Goal: Task Accomplishment & Management: Use online tool/utility

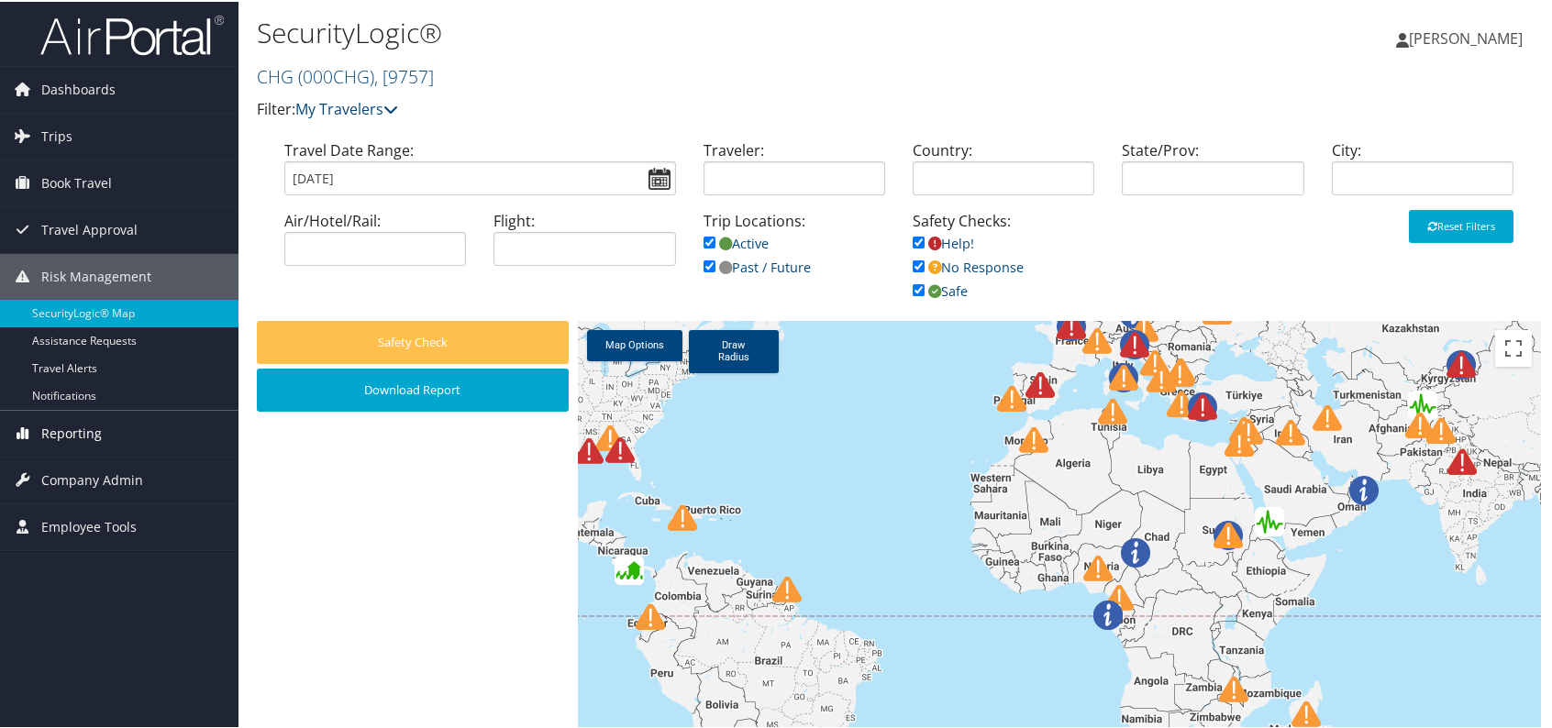
click at [64, 427] on span "Reporting" at bounding box center [71, 432] width 61 height 46
click at [73, 124] on link "Trips" at bounding box center [119, 135] width 239 height 46
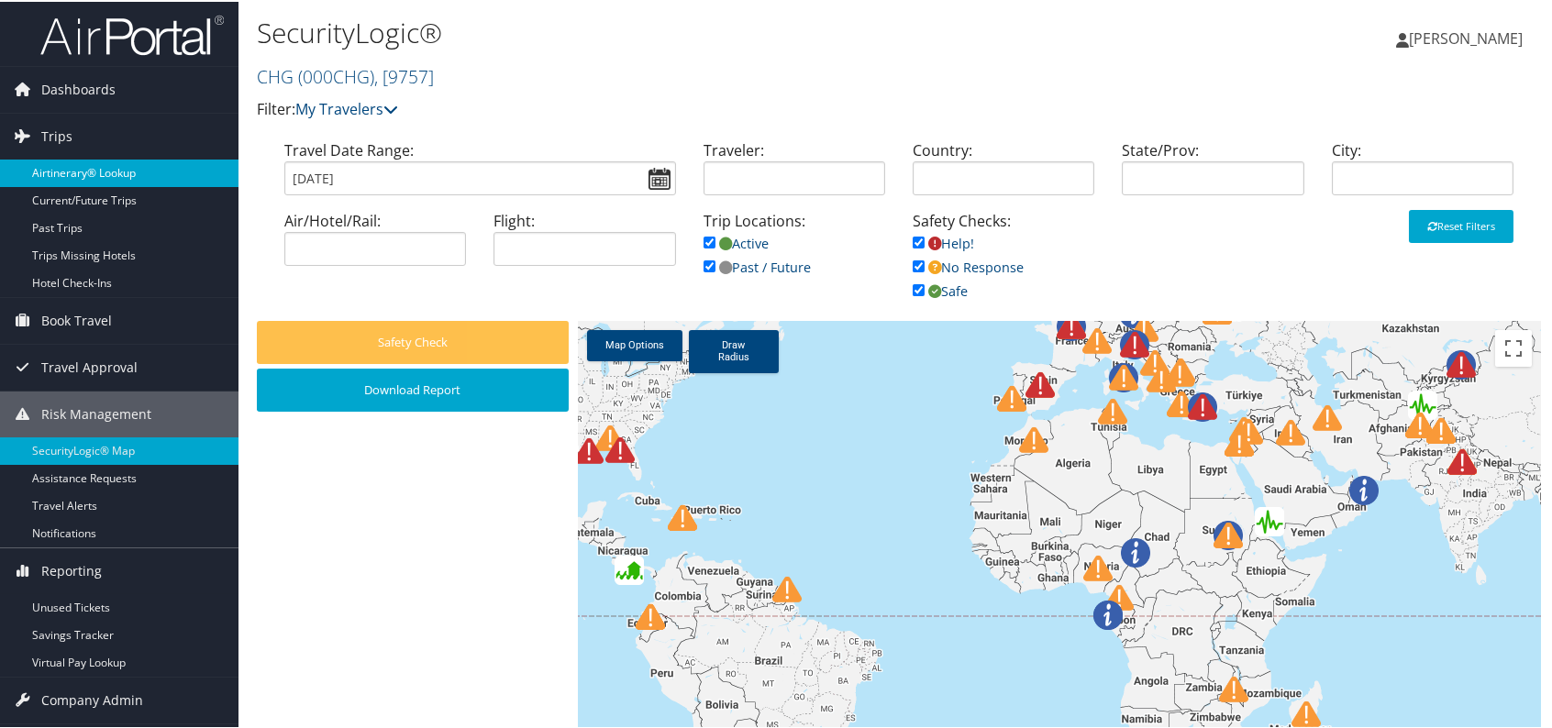
click at [87, 166] on link "Airtinerary® Lookup" at bounding box center [119, 172] width 239 height 28
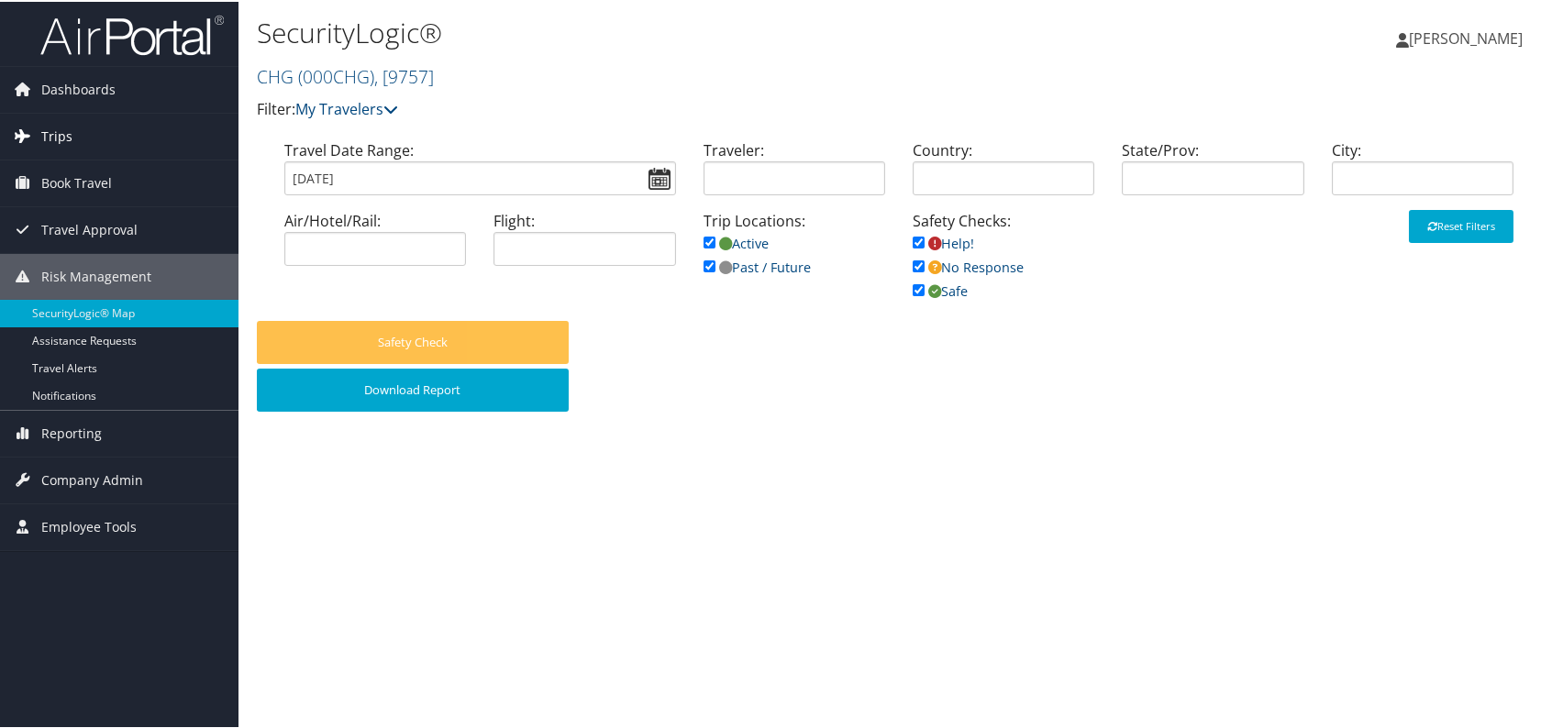
click at [51, 125] on span "Trips" at bounding box center [56, 135] width 31 height 46
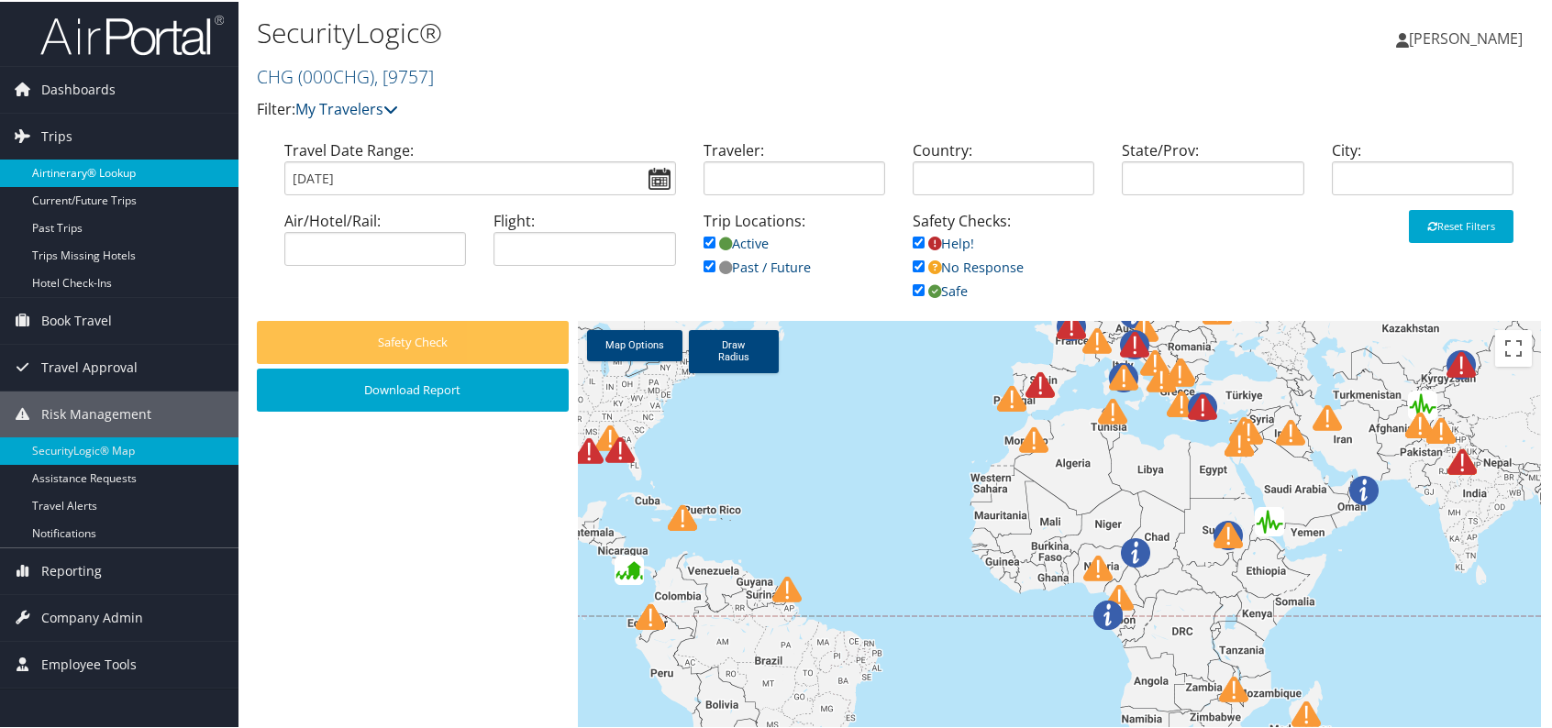
click at [145, 169] on link "Airtinerary® Lookup" at bounding box center [119, 172] width 239 height 28
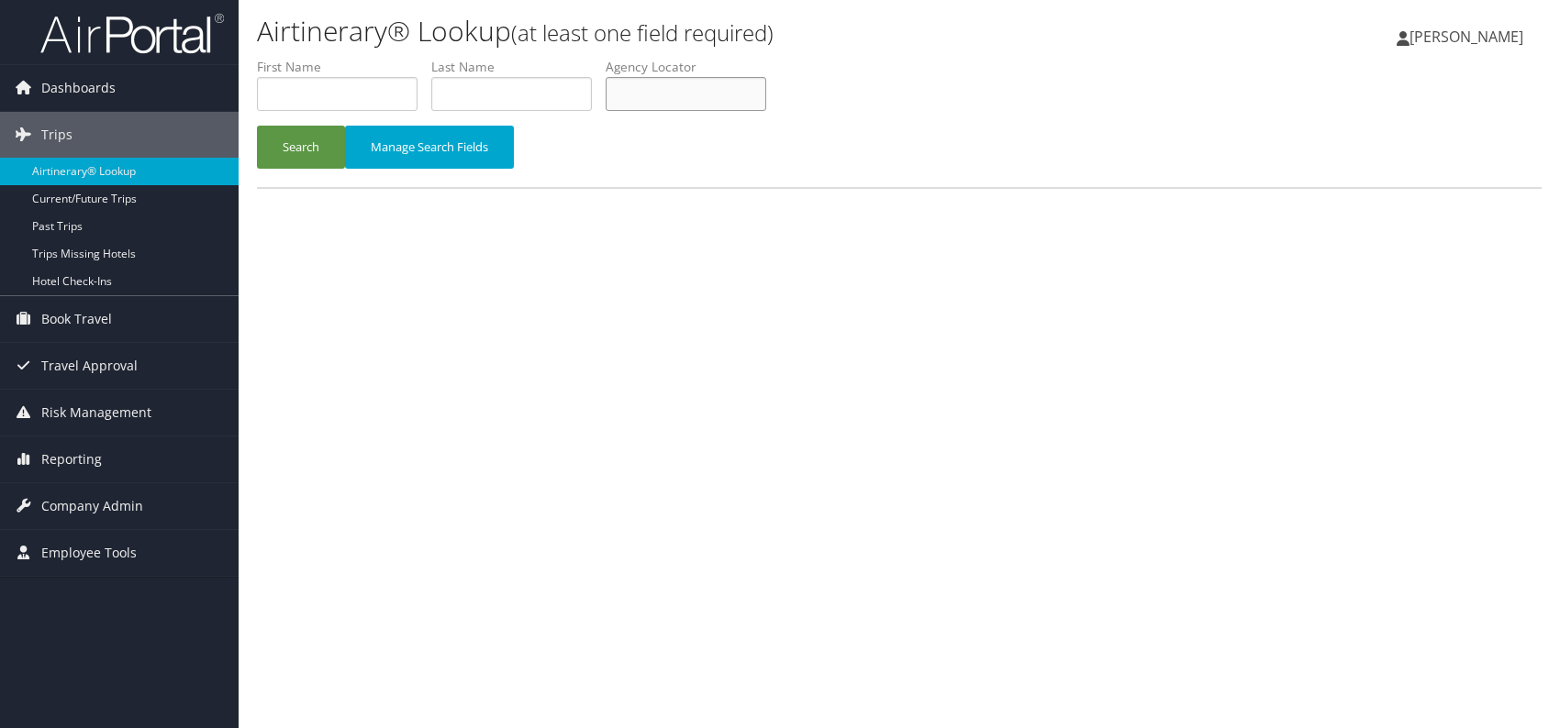
paste input "CTKMJQ"
type input "CTKMJQ"
click at [558, 274] on div "Airtinerary® Lookup (at least one field required) Romina Kwock Romina Kwock My …" at bounding box center [899, 364] width 1321 height 728
click at [321, 143] on button "Search" at bounding box center [301, 147] width 88 height 43
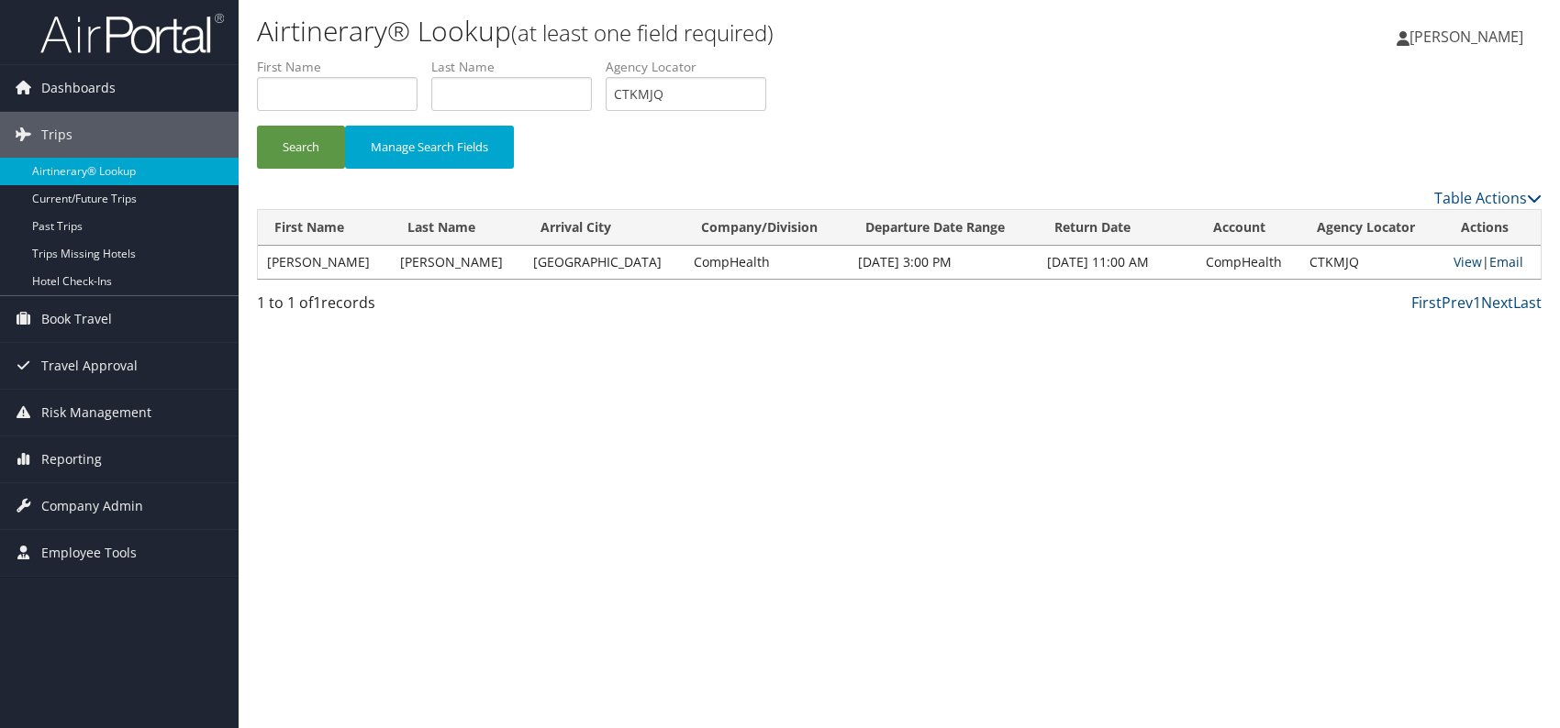
click at [1502, 267] on link "Email" at bounding box center [1506, 261] width 34 height 17
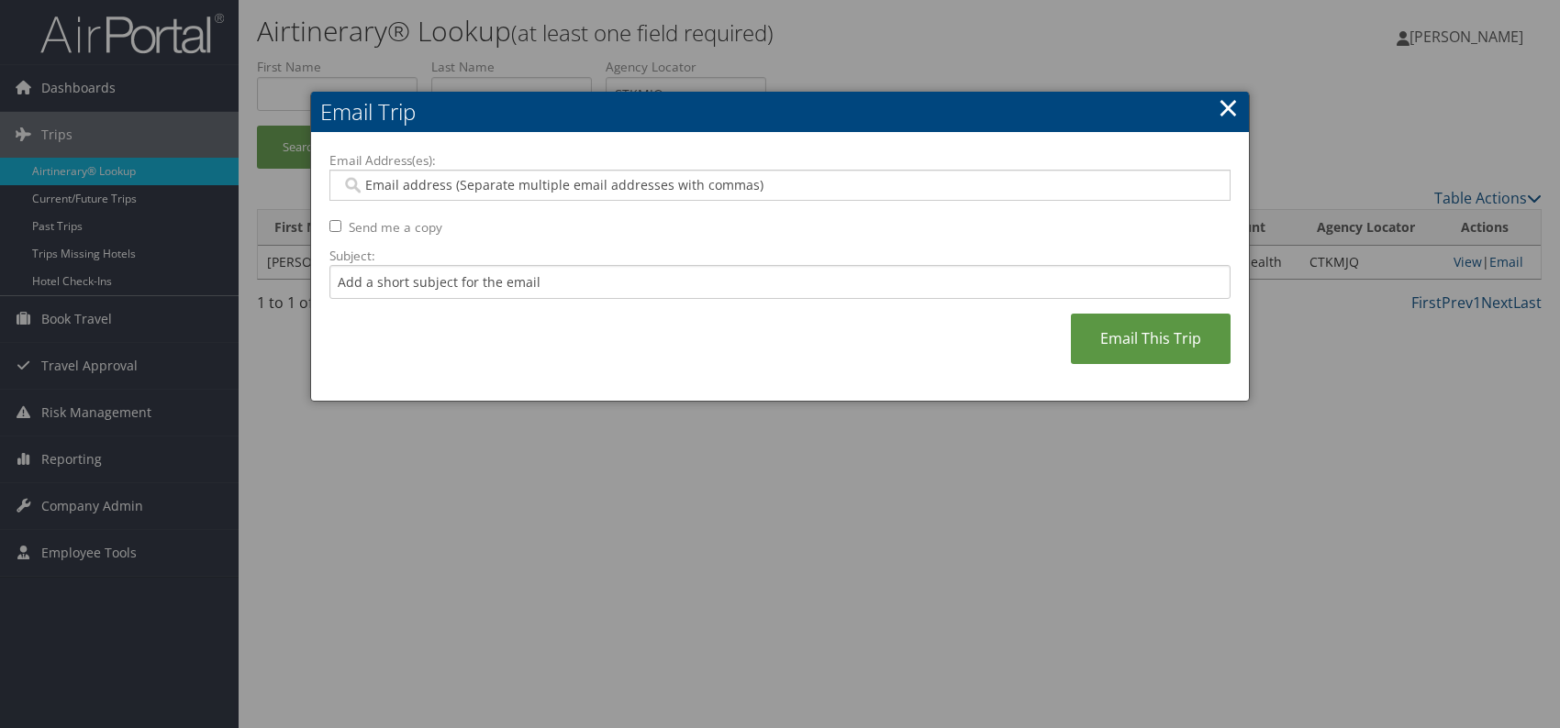
paste input "kylie.collins@comphealth.com"
type input "kylie.collins@comphealth.com"
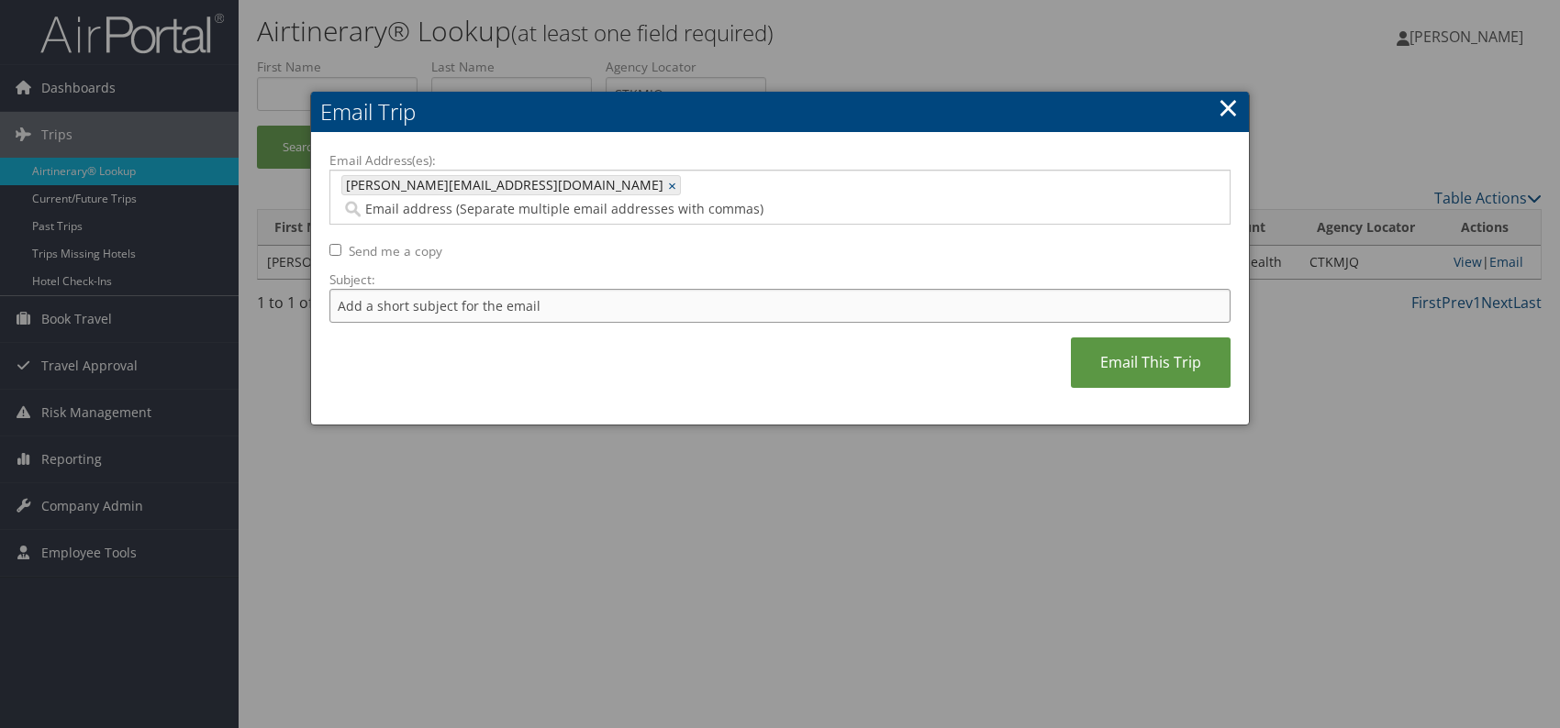
drag, startPoint x: 480, startPoint y: 279, endPoint x: 494, endPoint y: 286, distance: 15.6
click at [480, 289] on input "Subject:" at bounding box center [779, 306] width 901 height 34
click at [679, 328] on div "Email Address(es): kylie.collins@comphealth.com kylie.collins@comphealth.com × …" at bounding box center [779, 279] width 901 height 256
drag, startPoint x: 628, startPoint y: 286, endPoint x: 581, endPoint y: 284, distance: 46.9
click at [578, 289] on input "Itinerary change. Please see notes in TR-756070" at bounding box center [779, 306] width 901 height 34
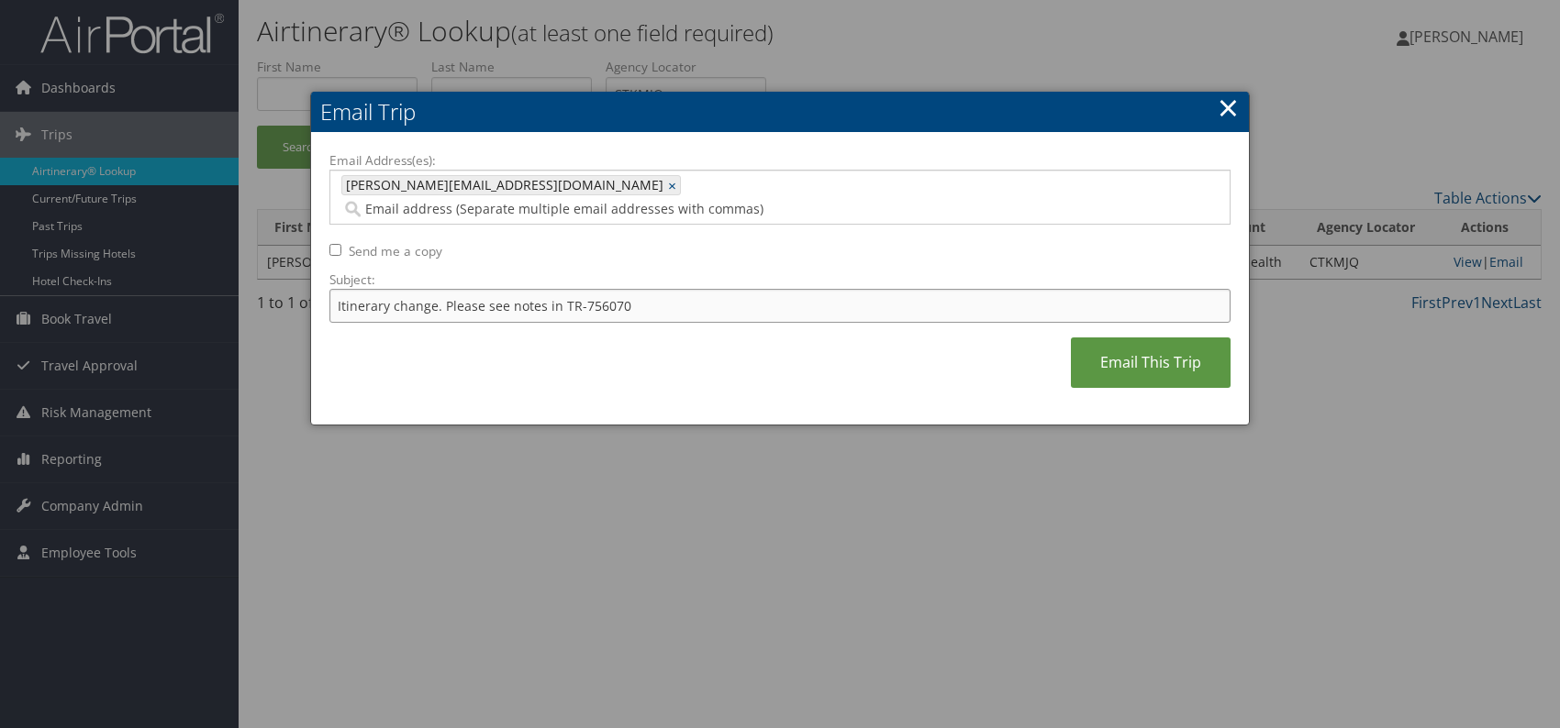
paste input "8273"
type input "Itinerary change. Please see notes in TR-758273"
click at [706, 345] on div "Email Address(es): kylie.collins@comphealth.com kylie.collins@comphealth.com × …" at bounding box center [779, 279] width 901 height 256
click at [1133, 344] on link "Email This Trip" at bounding box center [1151, 363] width 160 height 50
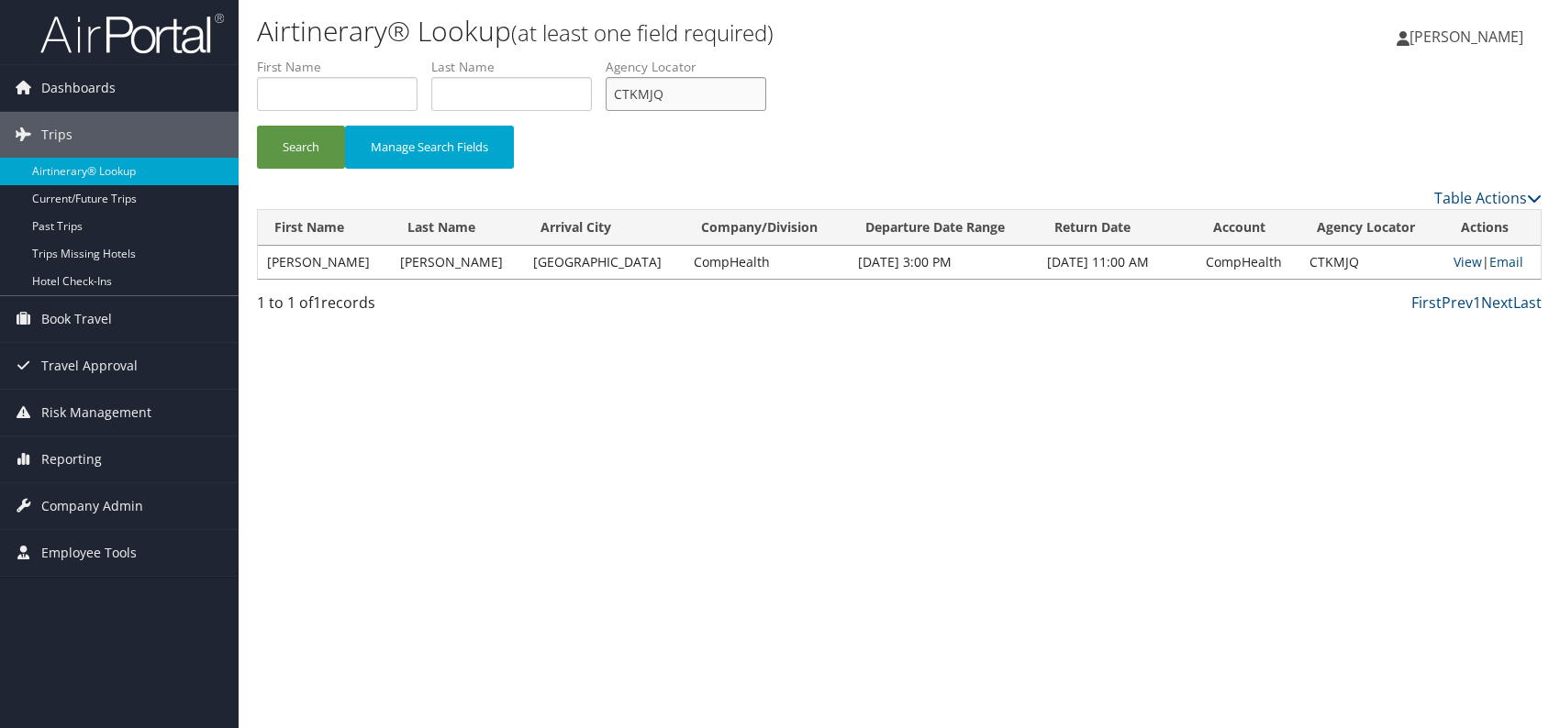
drag, startPoint x: 665, startPoint y: 92, endPoint x: 606, endPoint y: 97, distance: 59.0
click at [606, 58] on ul "First Name Last Name Departure City Arrival City Company/Division Airport/City …" at bounding box center [899, 58] width 1284 height 0
paste input "UTYXKY"
click at [588, 425] on div "Airtinerary® Lookup (at least one field required) Romina Kwock Romina Kwock My …" at bounding box center [899, 364] width 1321 height 728
click at [297, 125] on form "First Name Last Name Departure City Arrival City Company/Division Airport/City …" at bounding box center [899, 122] width 1284 height 128
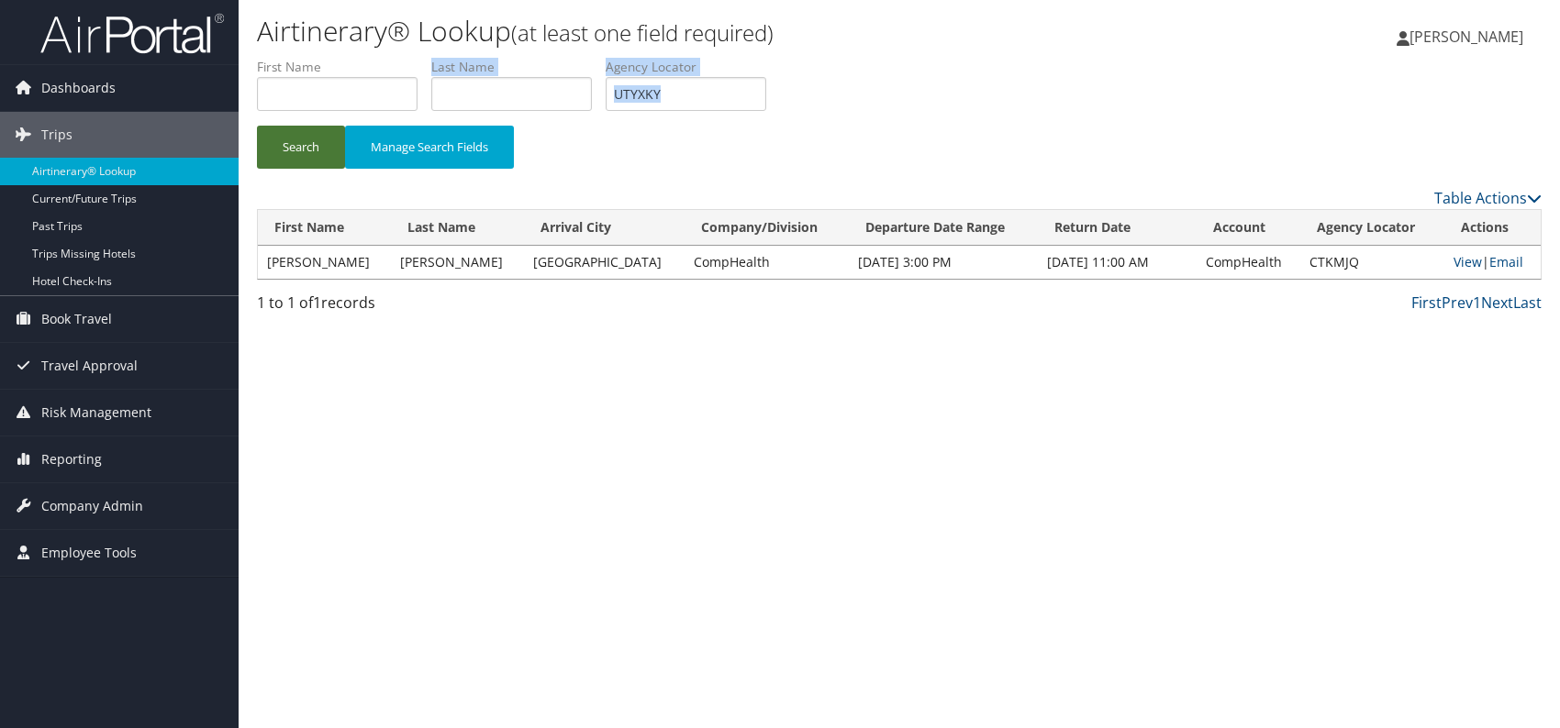
click at [306, 149] on button "Search" at bounding box center [301, 147] width 88 height 43
click at [672, 95] on input "UTYXKY" at bounding box center [686, 94] width 161 height 34
click at [694, 98] on input "UTYXKY" at bounding box center [686, 94] width 161 height 34
drag, startPoint x: 684, startPoint y: 94, endPoint x: 617, endPoint y: 95, distance: 67.9
click at [617, 95] on input "UTYXKY" at bounding box center [686, 94] width 161 height 34
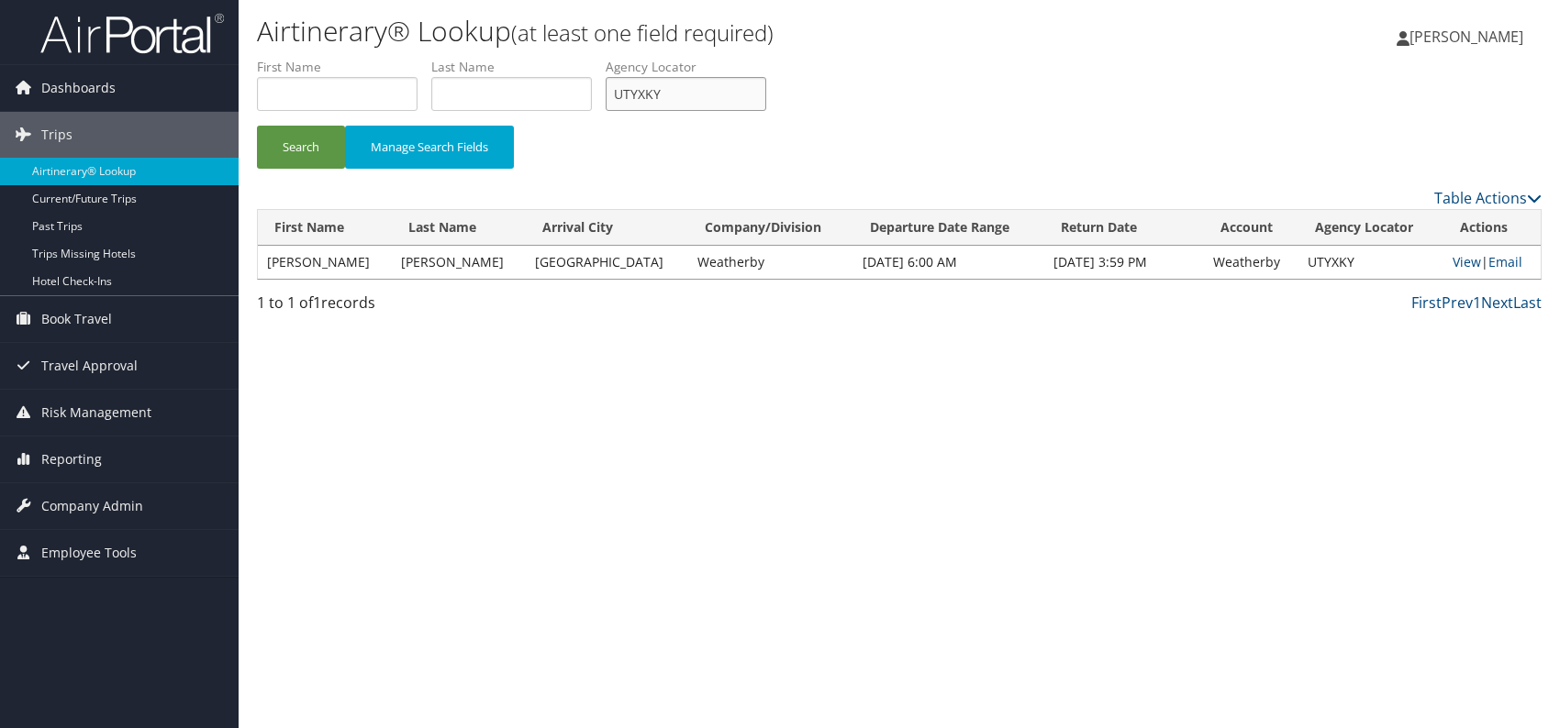
paste input "MVBRHZ"
type input "MVBRHZ"
click at [306, 141] on button "Search" at bounding box center [301, 147] width 88 height 43
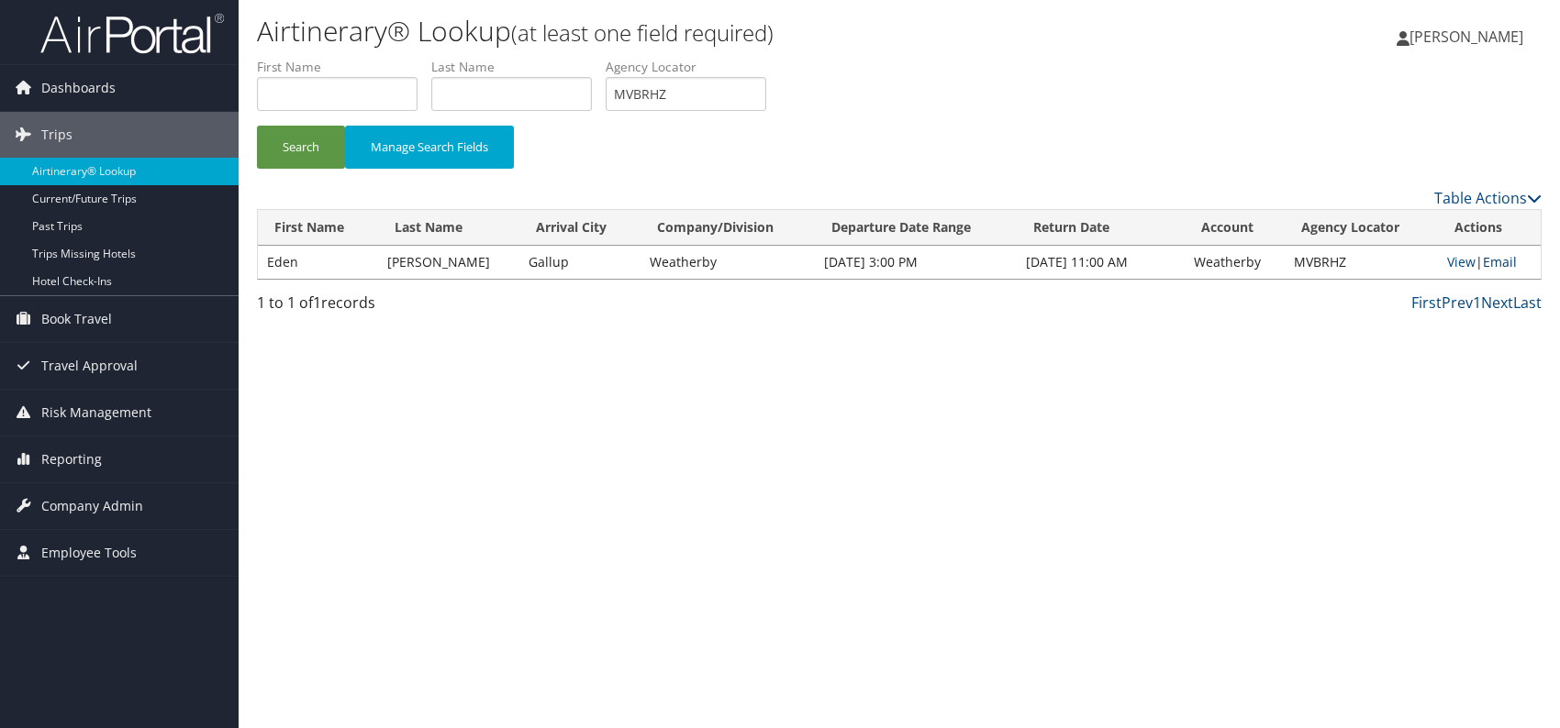
click at [1510, 262] on link "Email" at bounding box center [1500, 261] width 34 height 17
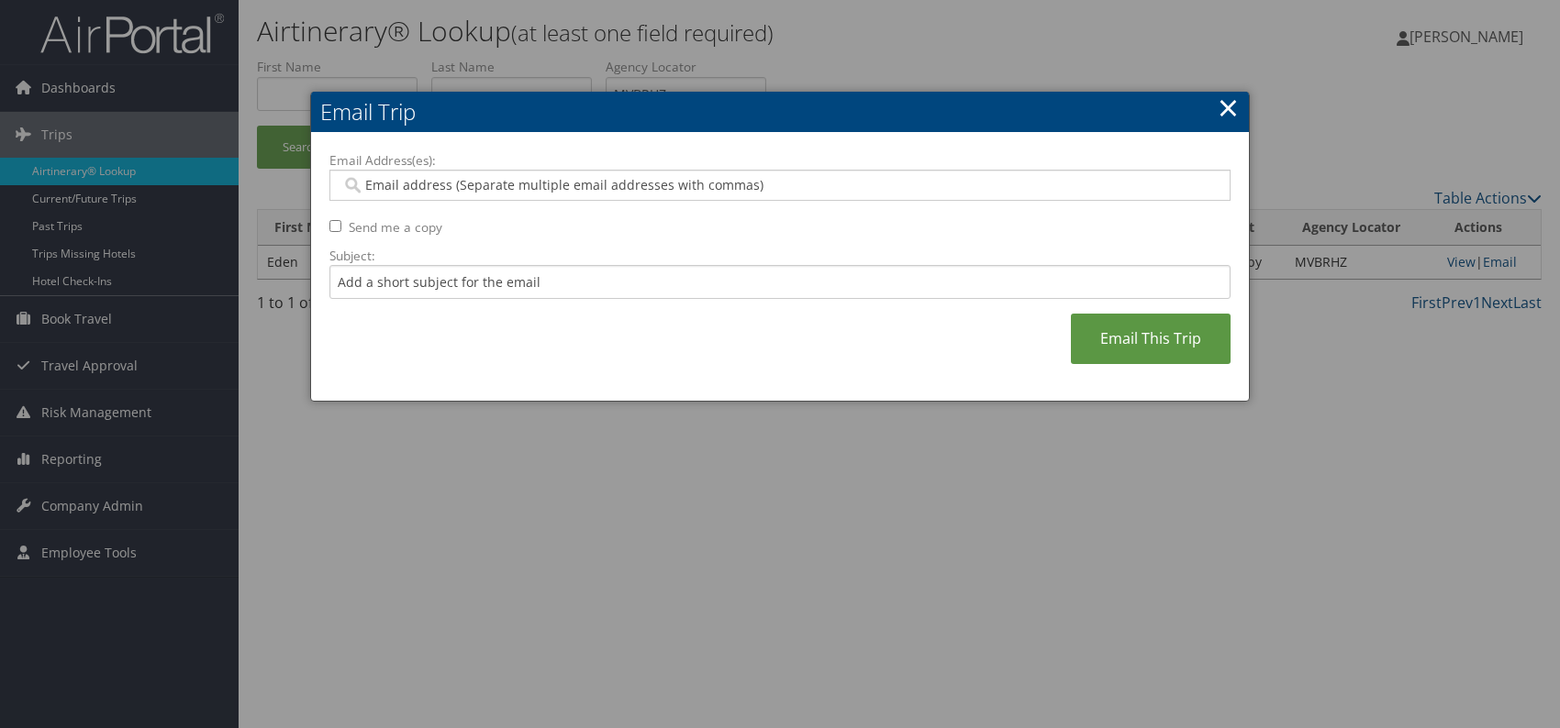
paste input "bailey.huntley@weatherbyhealthcare.com"
type input "bailey.huntley@weatherbyhealthcare.com"
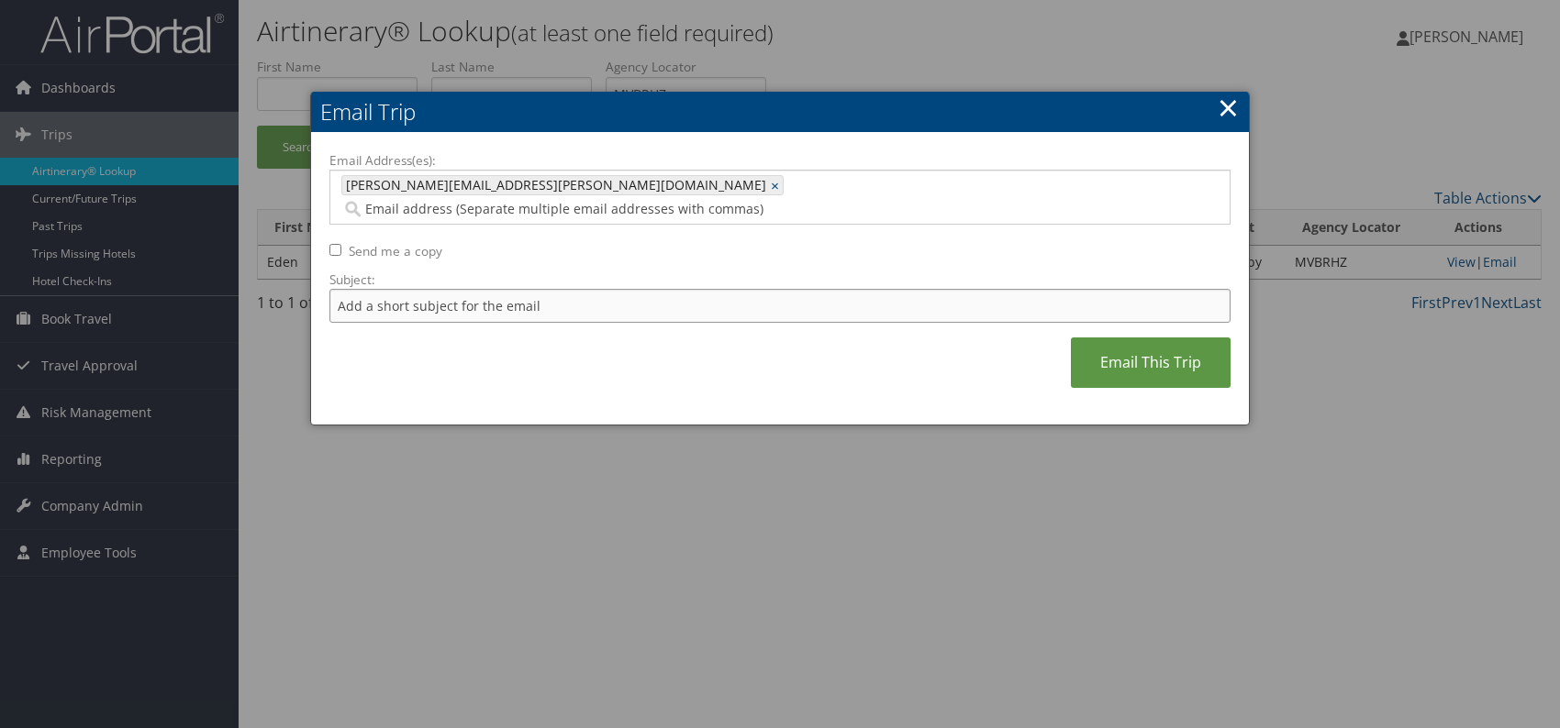
drag, startPoint x: 485, startPoint y: 277, endPoint x: 505, endPoint y: 298, distance: 28.6
click at [485, 289] on input "Subject:" at bounding box center [779, 306] width 901 height 34
click at [691, 340] on div "Email Address(es): bailey.huntley@weatherbyhealthcare.com bailey.huntley@weathe…" at bounding box center [779, 279] width 901 height 256
drag, startPoint x: 632, startPoint y: 281, endPoint x: 576, endPoint y: 279, distance: 56.0
click at [576, 289] on input "Itinerary change. Please see notes in TR-756070" at bounding box center [779, 306] width 901 height 34
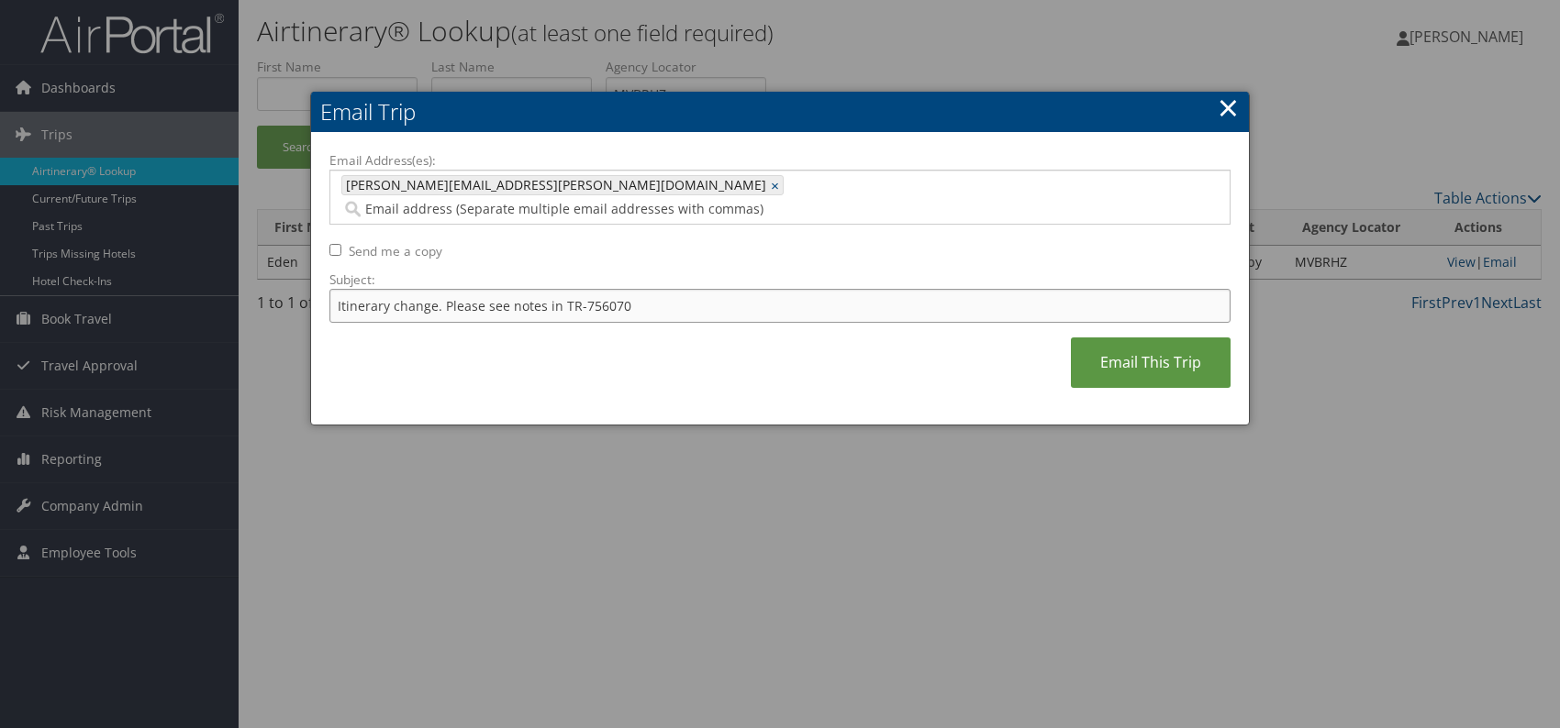
paste input "5383"
type input "Itinerary change. Please see notes in TR-755383"
drag, startPoint x: 749, startPoint y: 333, endPoint x: 807, endPoint y: 328, distance: 59.0
click at [750, 333] on div "Email Address(es): bailey.huntley@weatherbyhealthcare.com bailey.huntley@weathe…" at bounding box center [779, 279] width 901 height 256
click at [1156, 346] on link "Email This Trip" at bounding box center [1151, 363] width 160 height 50
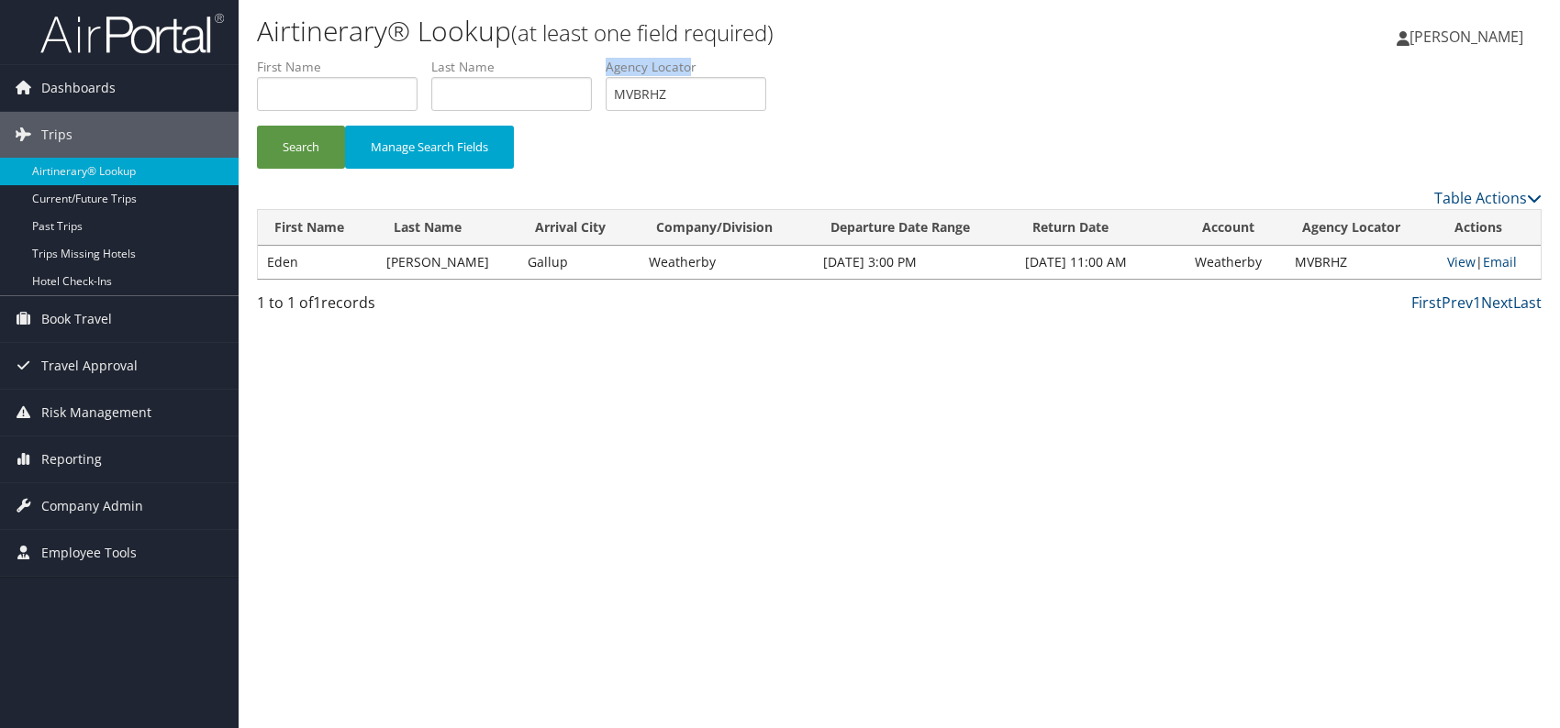
click at [684, 78] on li "Agency Locator MVBRHZ" at bounding box center [693, 91] width 174 height 67
drag, startPoint x: 681, startPoint y: 89, endPoint x: 623, endPoint y: 97, distance: 58.4
click at [623, 97] on input "MVBRHZ" at bounding box center [686, 94] width 161 height 34
paste input "DCPSFG"
type input "DCPSFG"
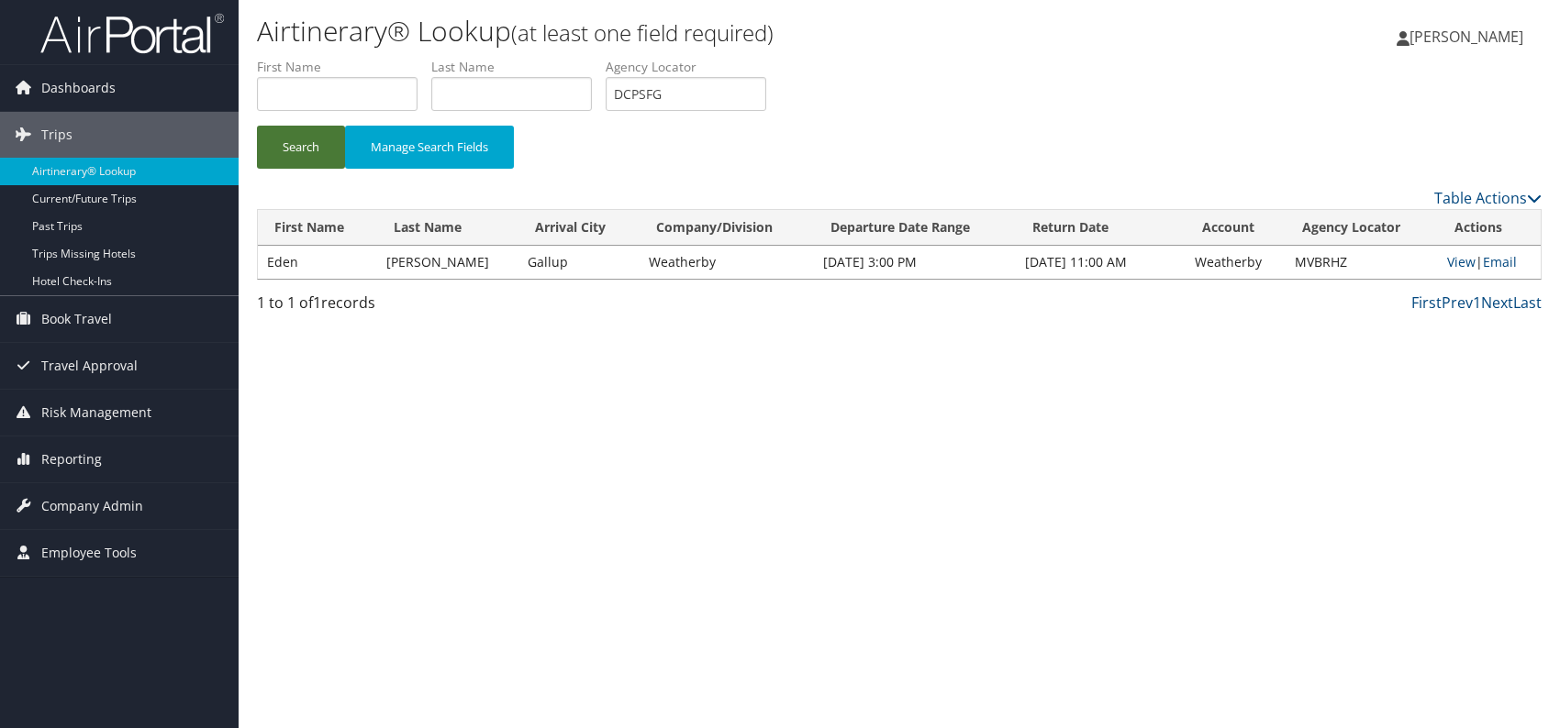
click at [304, 140] on button "Search" at bounding box center [301, 147] width 88 height 43
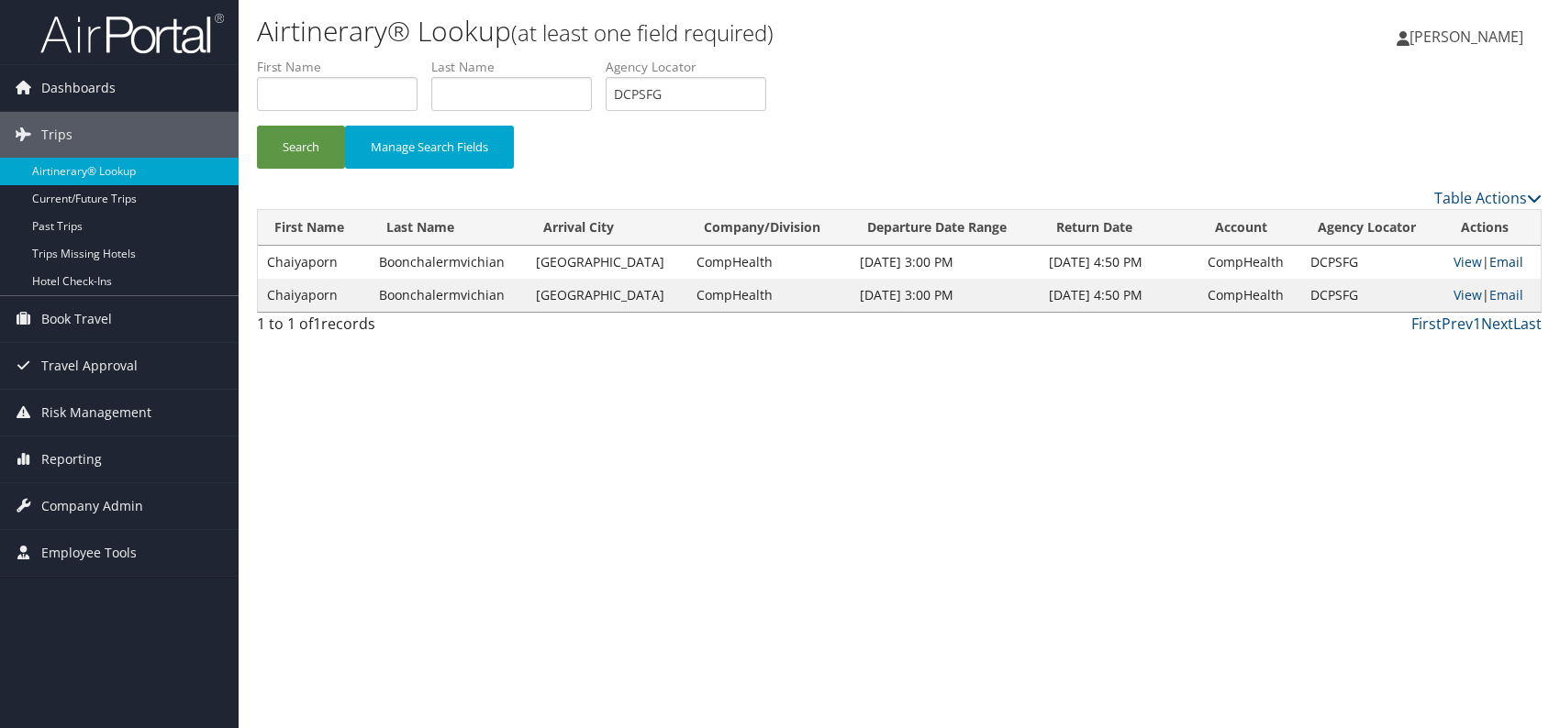
click at [1498, 263] on link "Email" at bounding box center [1506, 261] width 34 height 17
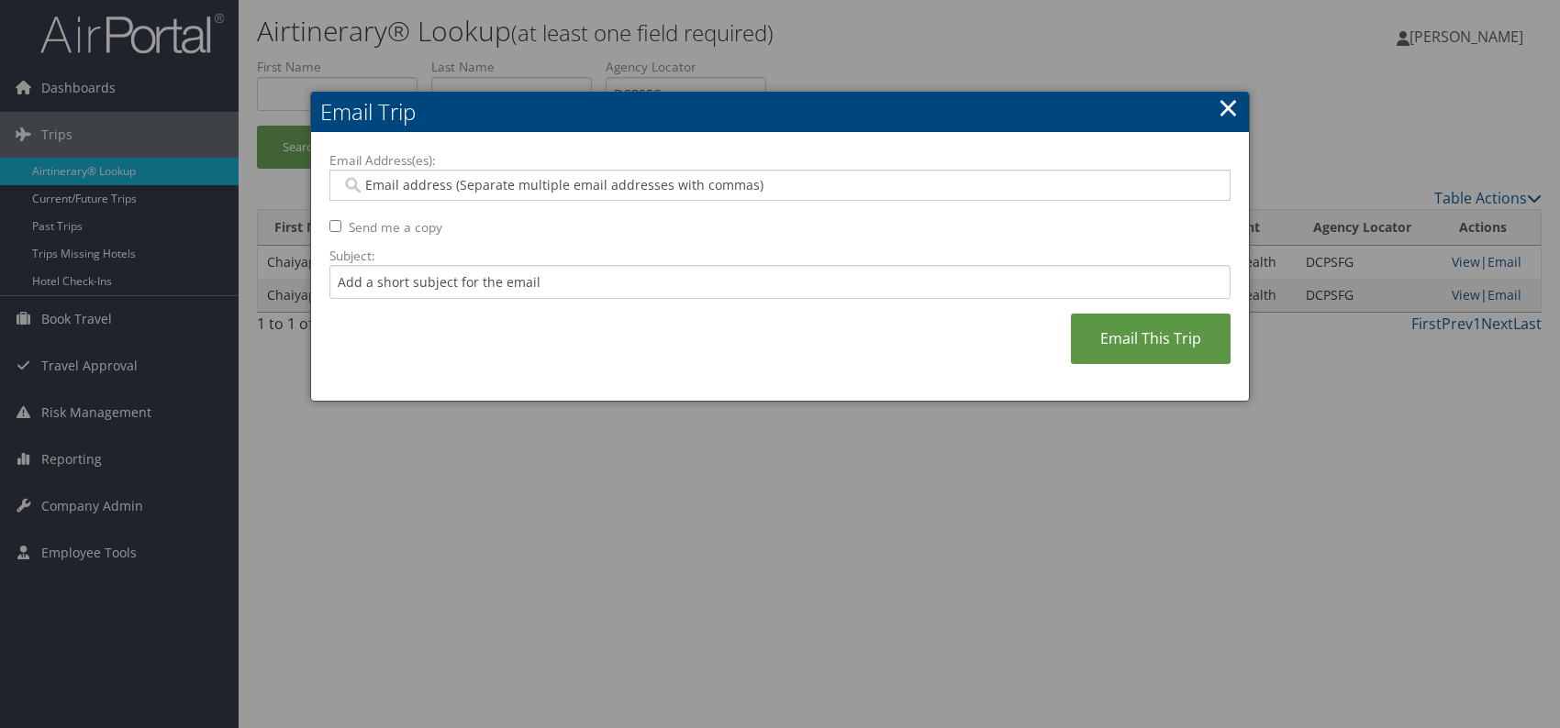
paste input "sabrina.campo@comphealth.com"
type input "sabrina.campo@comphealth.com"
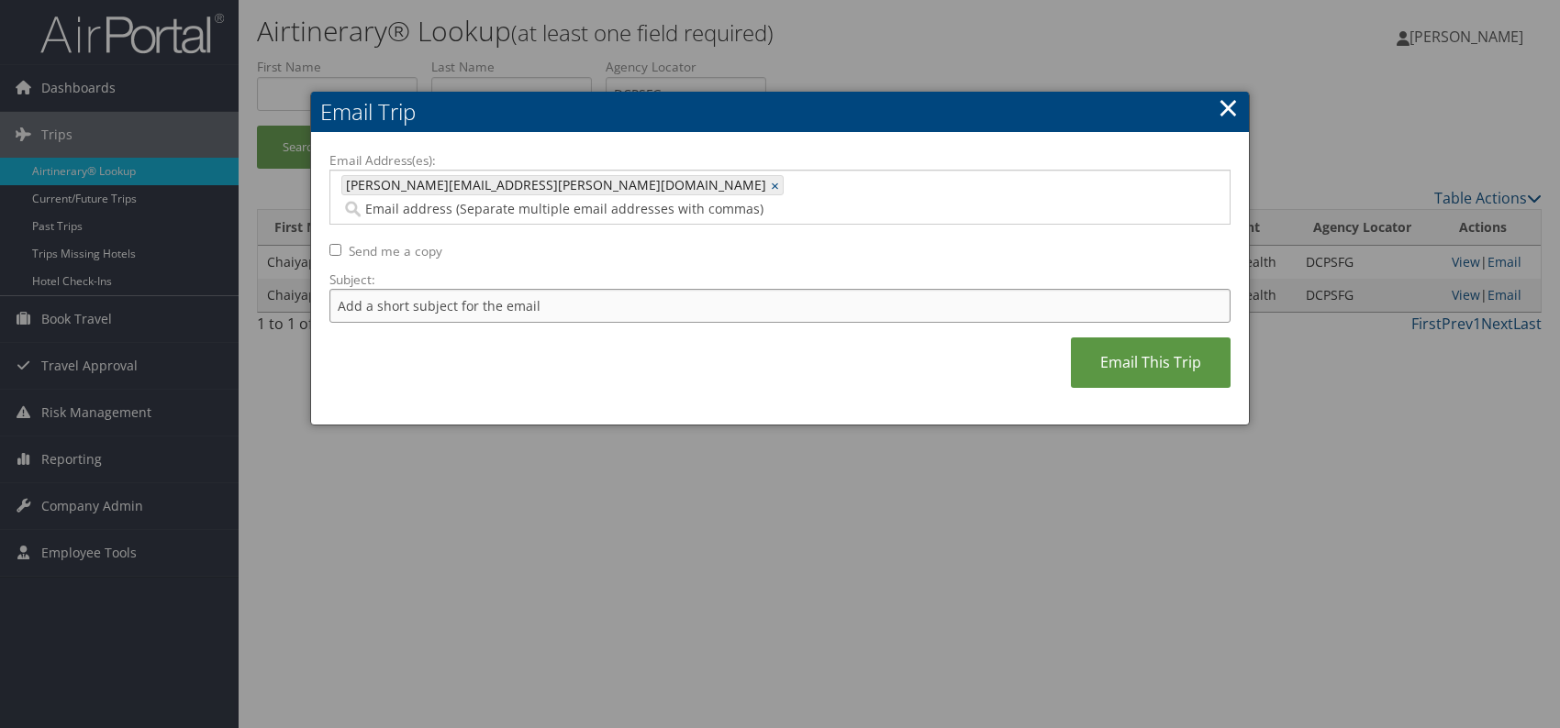
click at [459, 289] on input "Subject:" at bounding box center [779, 306] width 901 height 34
click at [662, 329] on div "Email Address(es): sabrina.campo@comphealth.com sabrina.campo@comphealth.com × …" at bounding box center [779, 279] width 901 height 256
click at [457, 289] on input "Subject:" at bounding box center [779, 306] width 901 height 34
click at [578, 340] on div "Email Address(es): sabrina.campo@comphealth.com sabrina.campo@comphealth.com × …" at bounding box center [779, 279] width 901 height 256
drag, startPoint x: 613, startPoint y: 281, endPoint x: 580, endPoint y: 284, distance: 33.1
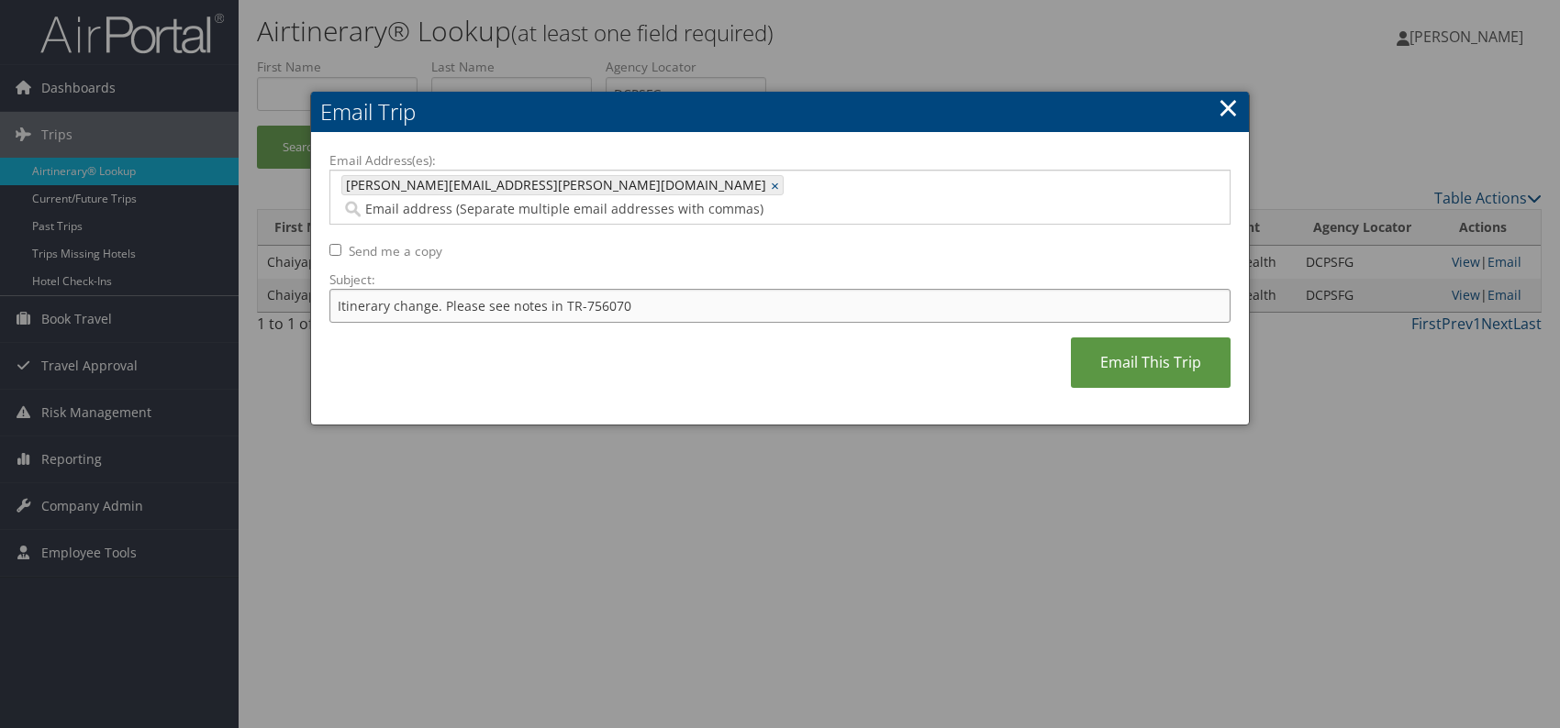
click at [580, 289] on input "Itinerary change. Please see notes in TR-756070" at bounding box center [779, 306] width 901 height 34
paste input "65404"
type input "Itinerary change. Please see notes in TR-765404"
click at [698, 329] on div "Email Address(es): sabrina.campo@comphealth.com sabrina.campo@comphealth.com × …" at bounding box center [779, 279] width 901 height 256
click at [1135, 349] on link "Email This Trip" at bounding box center [1151, 363] width 160 height 50
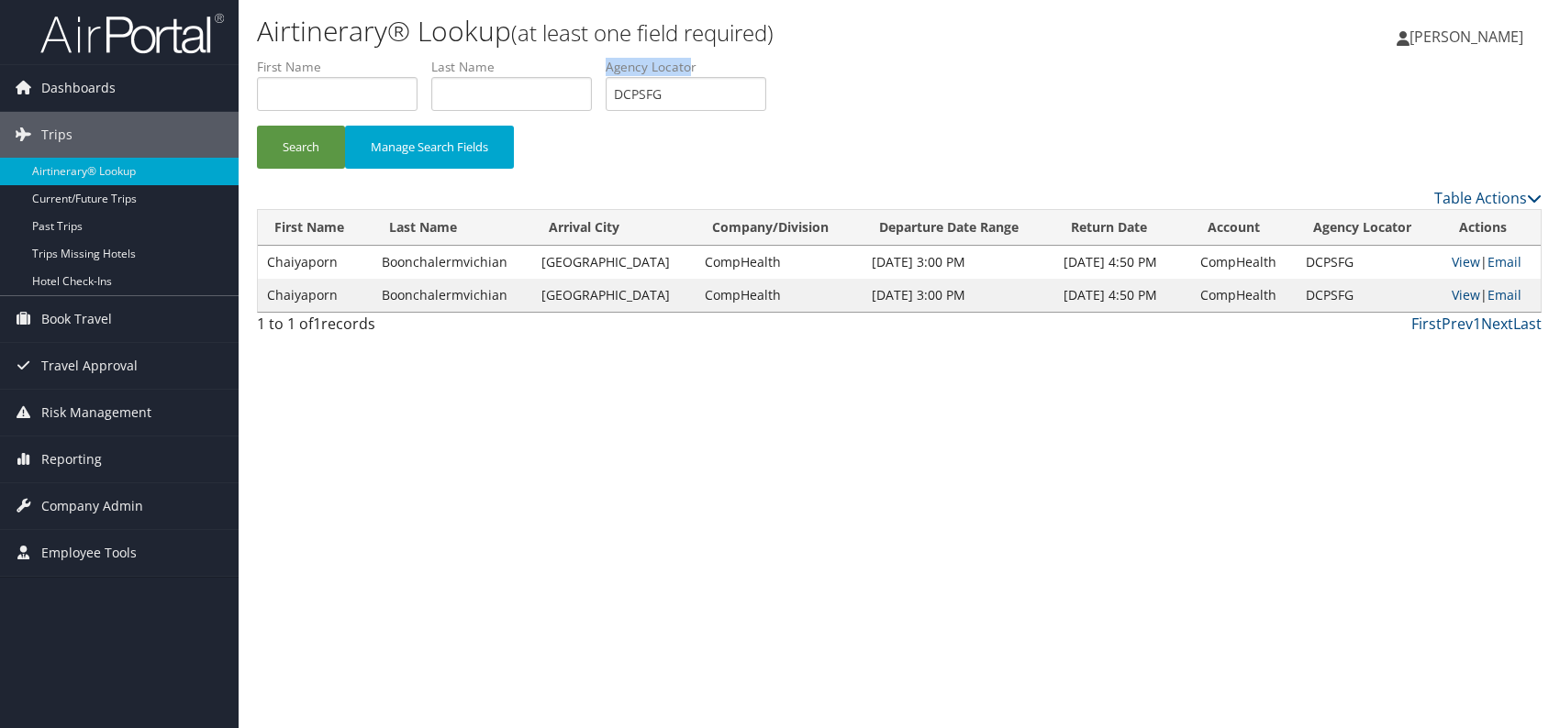
drag, startPoint x: 691, startPoint y: 75, endPoint x: 627, endPoint y: 95, distance: 67.3
click at [627, 95] on li "Agency Locator DCPSFG" at bounding box center [693, 91] width 174 height 67
drag, startPoint x: 691, startPoint y: 94, endPoint x: 616, endPoint y: 95, distance: 75.2
click at [616, 95] on input "DCPSFG" at bounding box center [686, 94] width 161 height 34
paste input "CKYCLE"
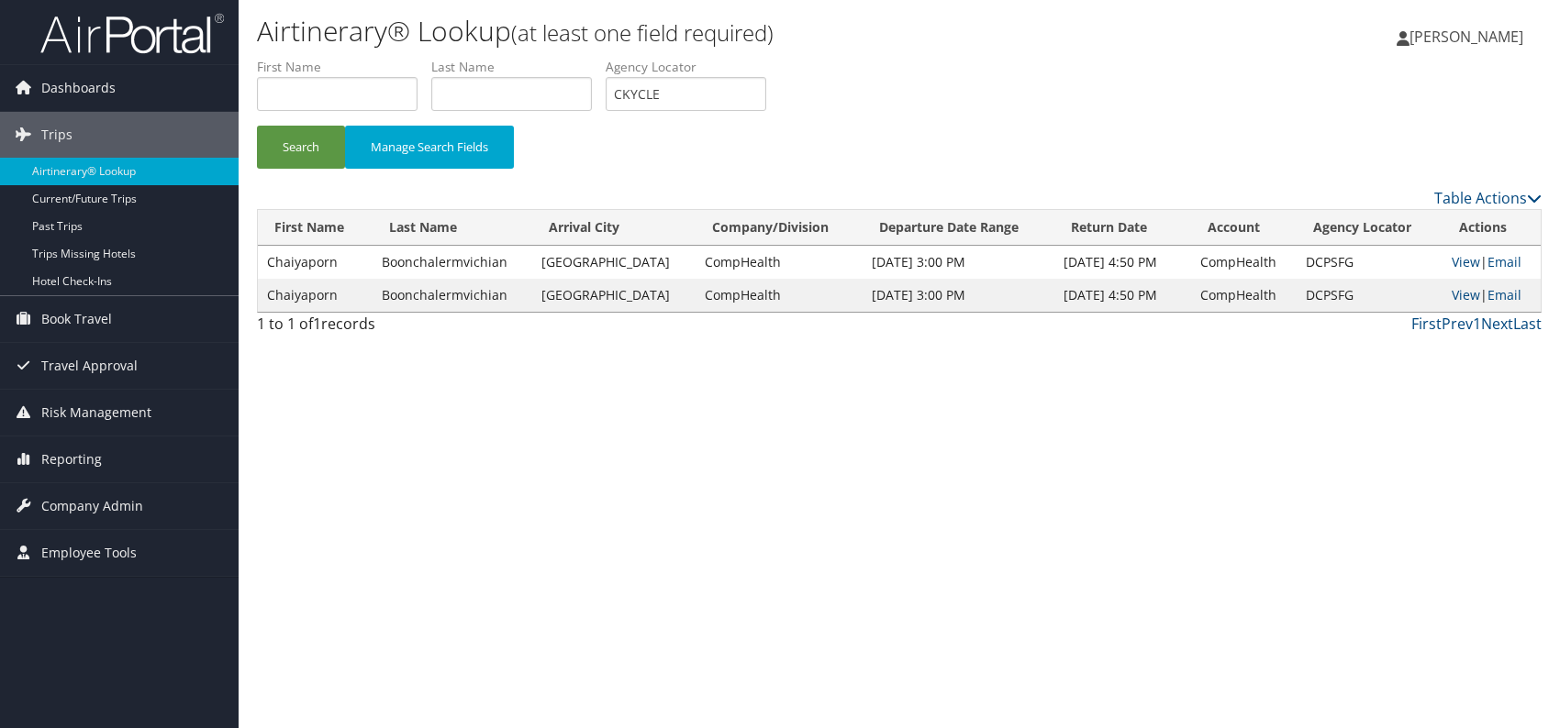
drag, startPoint x: 530, startPoint y: 411, endPoint x: 449, endPoint y: 347, distance: 103.9
click at [528, 411] on div "Airtinerary® Lookup (at least one field required) Romina Kwock Romina Kwock My …" at bounding box center [899, 364] width 1321 height 728
click at [303, 148] on button "Search" at bounding box center [301, 147] width 88 height 43
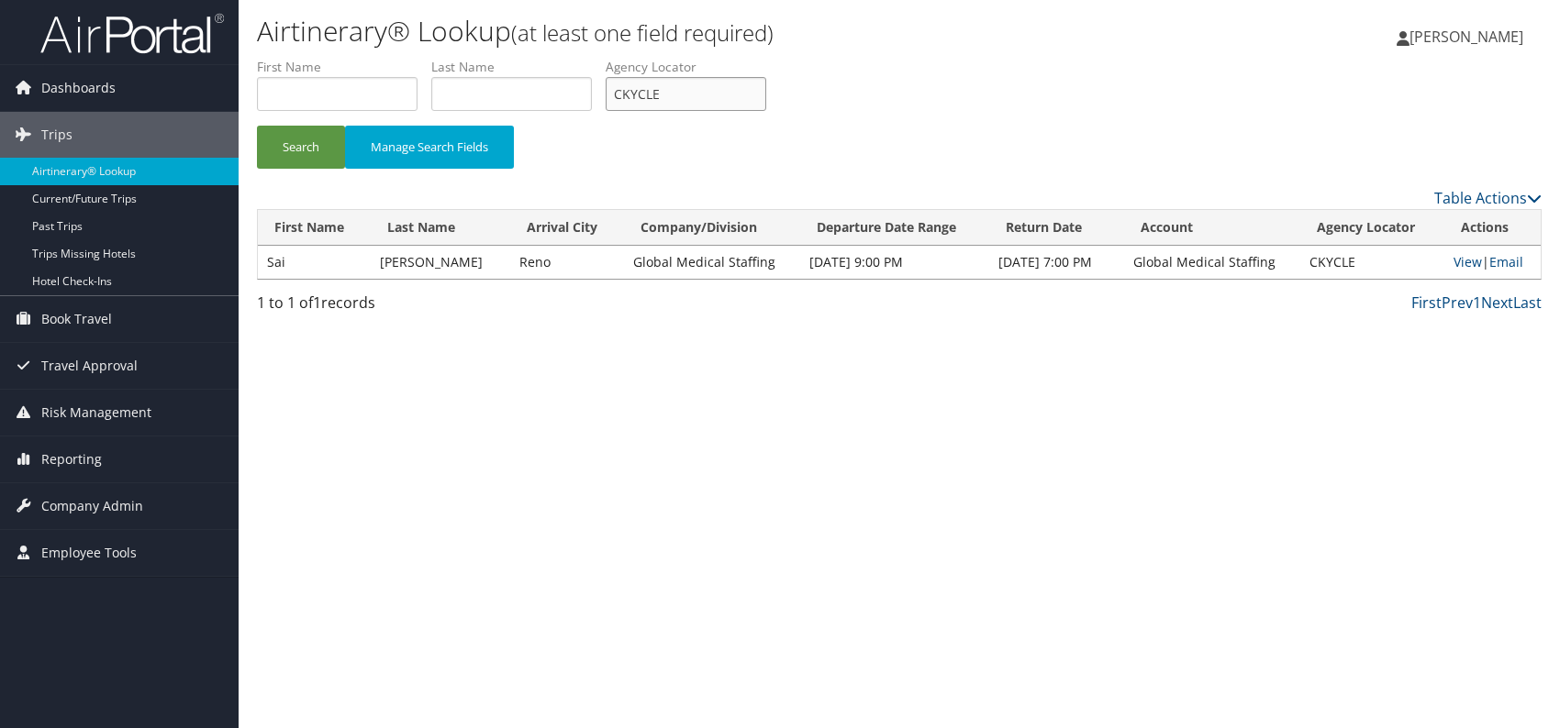
drag, startPoint x: 673, startPoint y: 95, endPoint x: 612, endPoint y: 91, distance: 60.7
click at [612, 91] on input "CKYCLE" at bounding box center [686, 94] width 161 height 34
paste input "GVSEMQ"
drag, startPoint x: 459, startPoint y: 417, endPoint x: 303, endPoint y: 189, distance: 275.9
click at [457, 417] on div "Airtinerary® Lookup (at least one field required) Romina Kwock Romina Kwock My …" at bounding box center [899, 364] width 1321 height 728
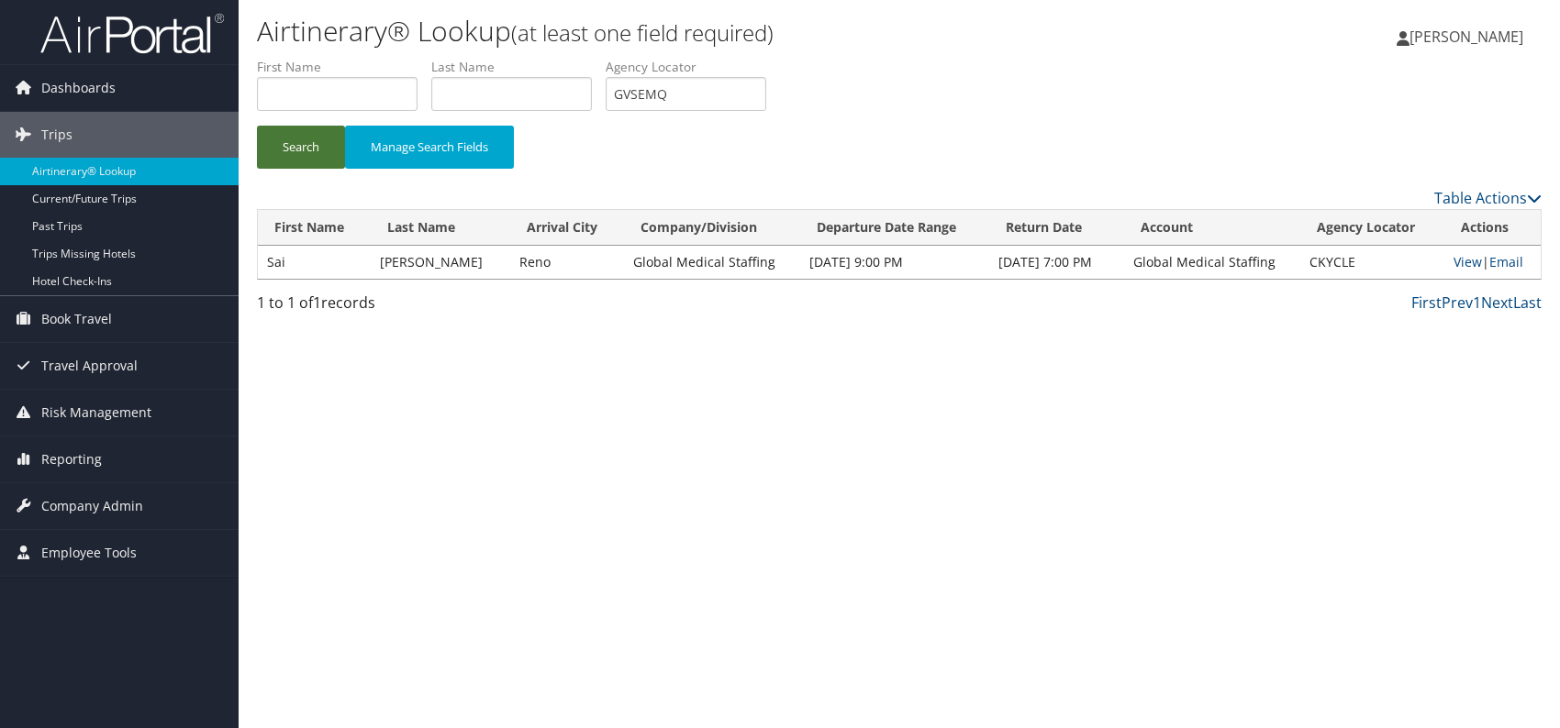
click at [291, 142] on button "Search" at bounding box center [301, 147] width 88 height 43
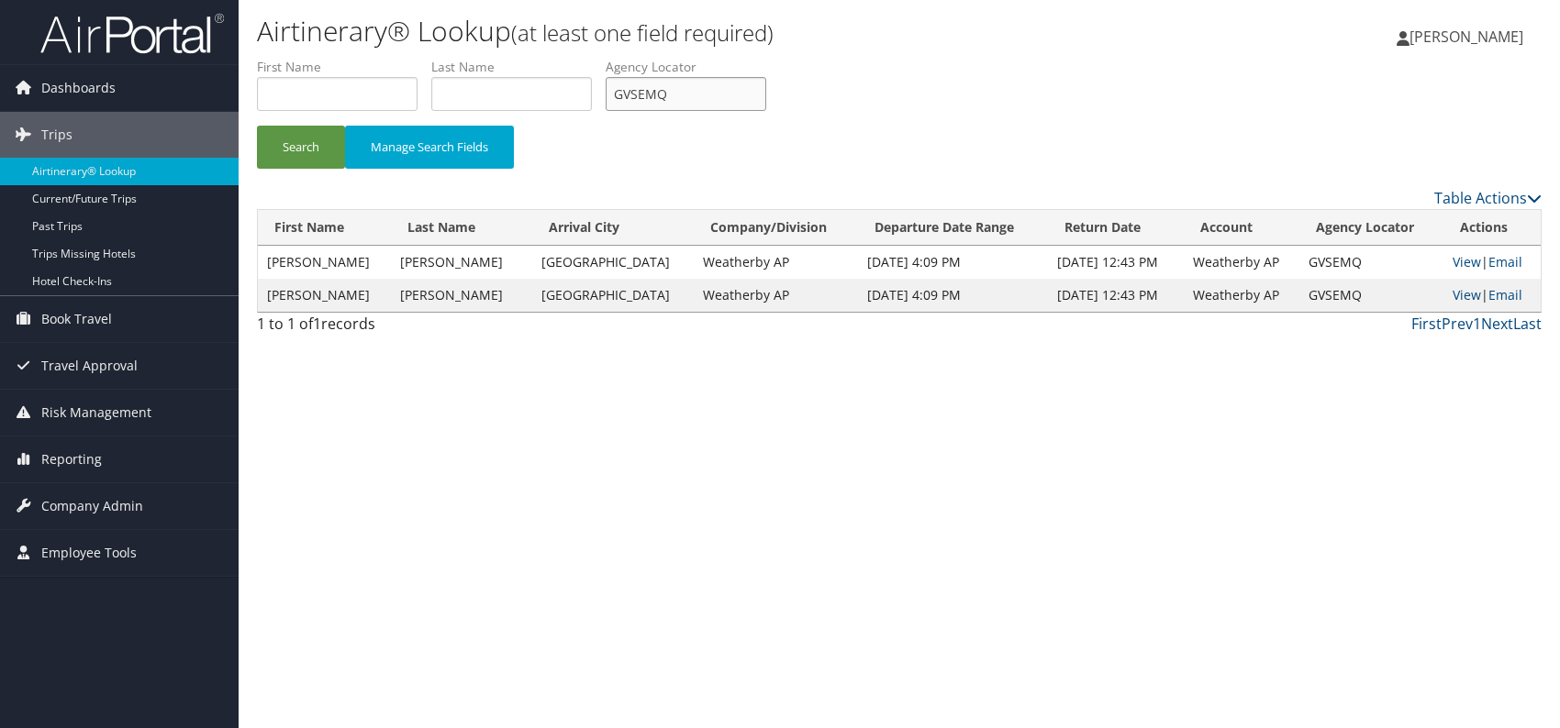
drag, startPoint x: 677, startPoint y: 100, endPoint x: 617, endPoint y: 99, distance: 60.6
click at [617, 99] on input "GVSEMQ" at bounding box center [686, 94] width 161 height 34
paste input "SYSUXO"
type input "SYSUXO"
click at [308, 155] on button "Search" at bounding box center [301, 147] width 88 height 43
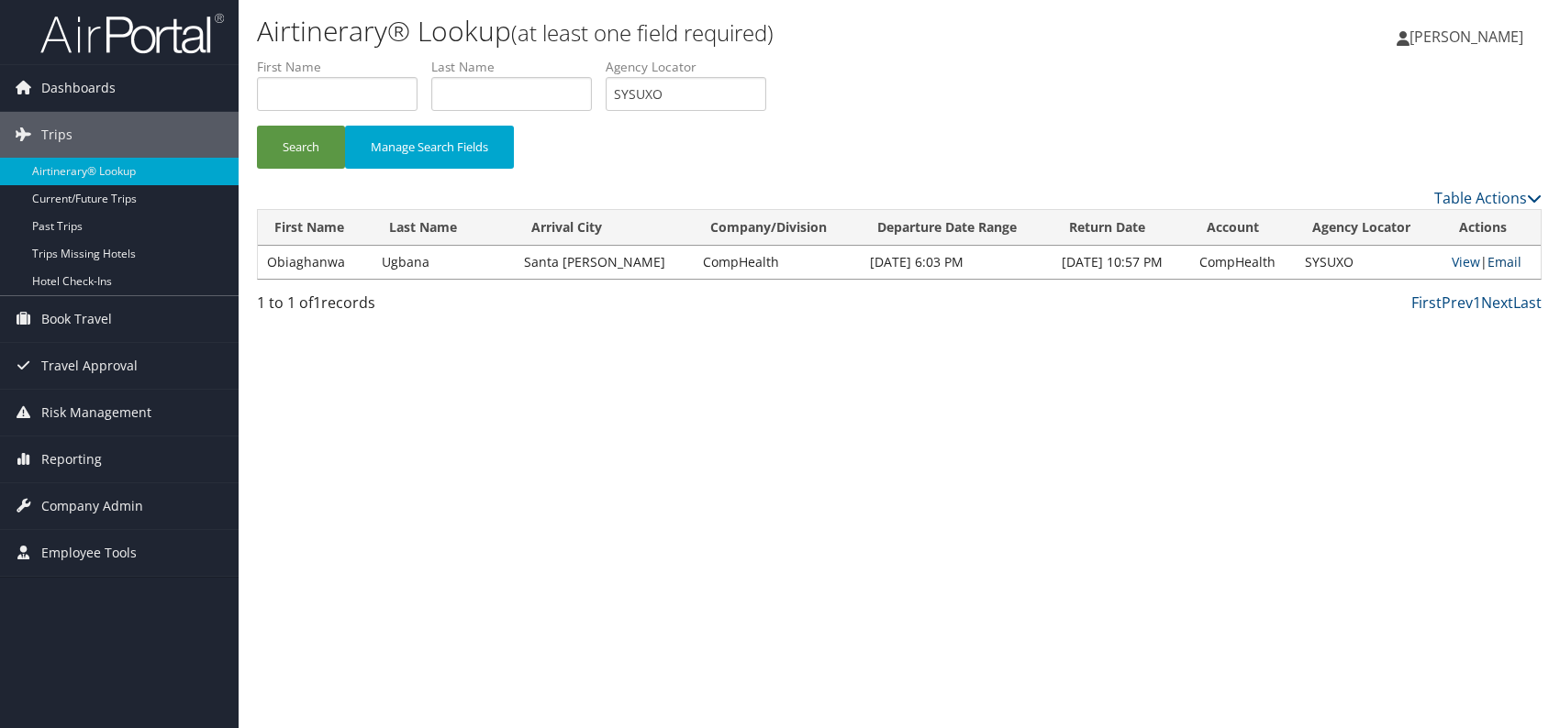
click at [1508, 265] on link "Email" at bounding box center [1504, 261] width 34 height 17
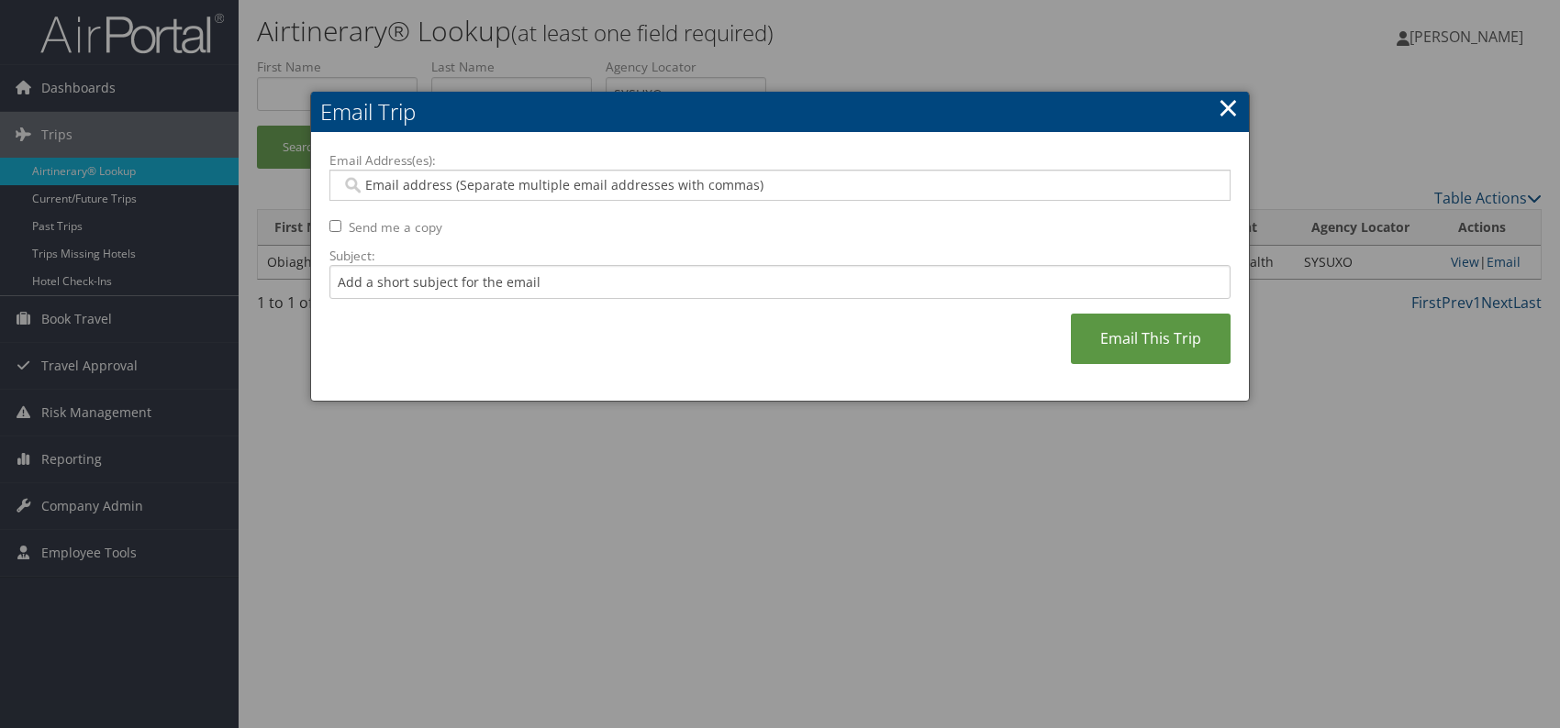
paste input "rachelle.agenor@comphealth.com"
type input "rachelle.agenor@comphealth.com"
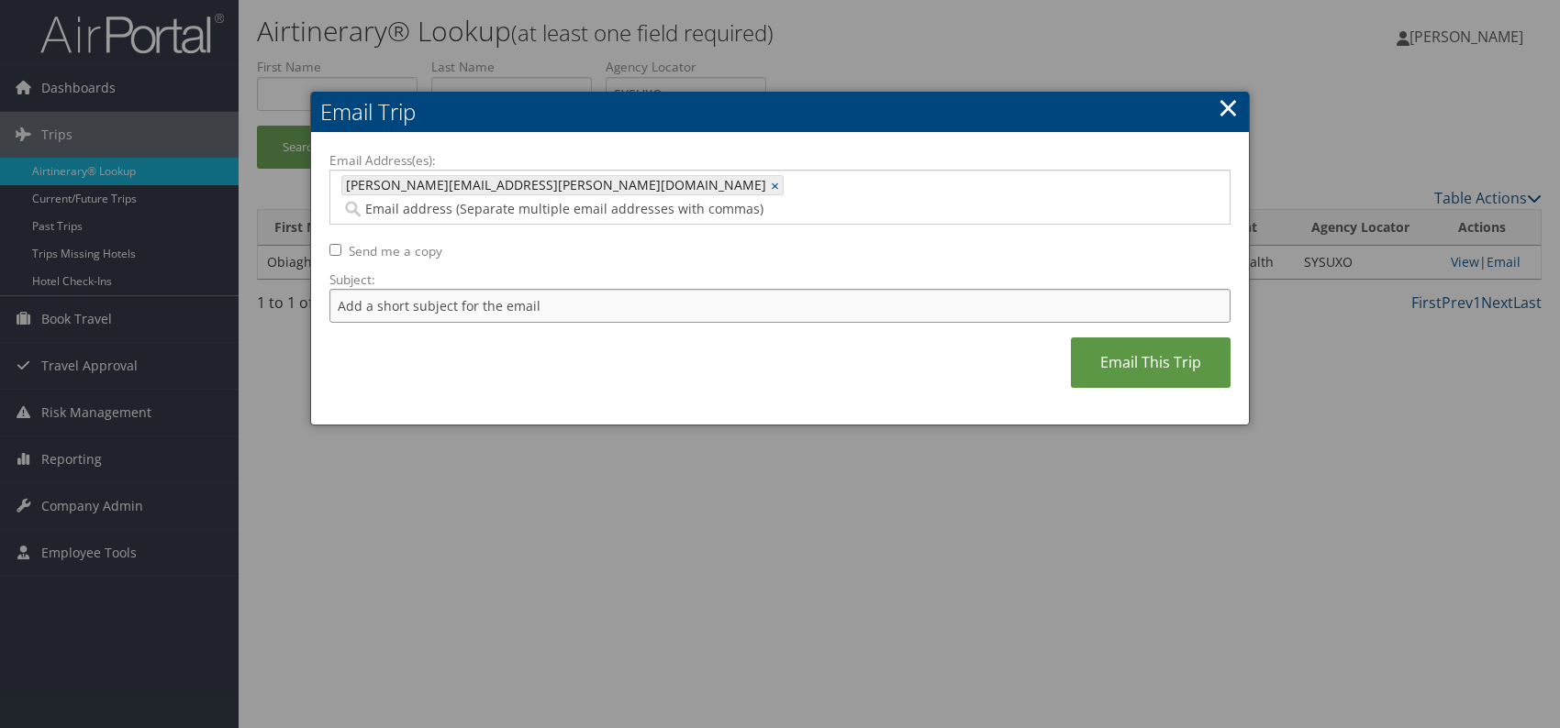
drag, startPoint x: 417, startPoint y: 286, endPoint x: 430, endPoint y: 296, distance: 17.1
click at [417, 289] on input "Subject:" at bounding box center [779, 306] width 901 height 34
click at [717, 368] on div "Email Address(es): rachelle.agenor@comphealth.com rachelle.agenor@comphealth.co…" at bounding box center [779, 279] width 901 height 256
drag, startPoint x: 626, startPoint y: 280, endPoint x: 580, endPoint y: 274, distance: 46.2
click at [580, 289] on input "Itinerary change. Please see notes in TR-756070" at bounding box center [779, 306] width 901 height 34
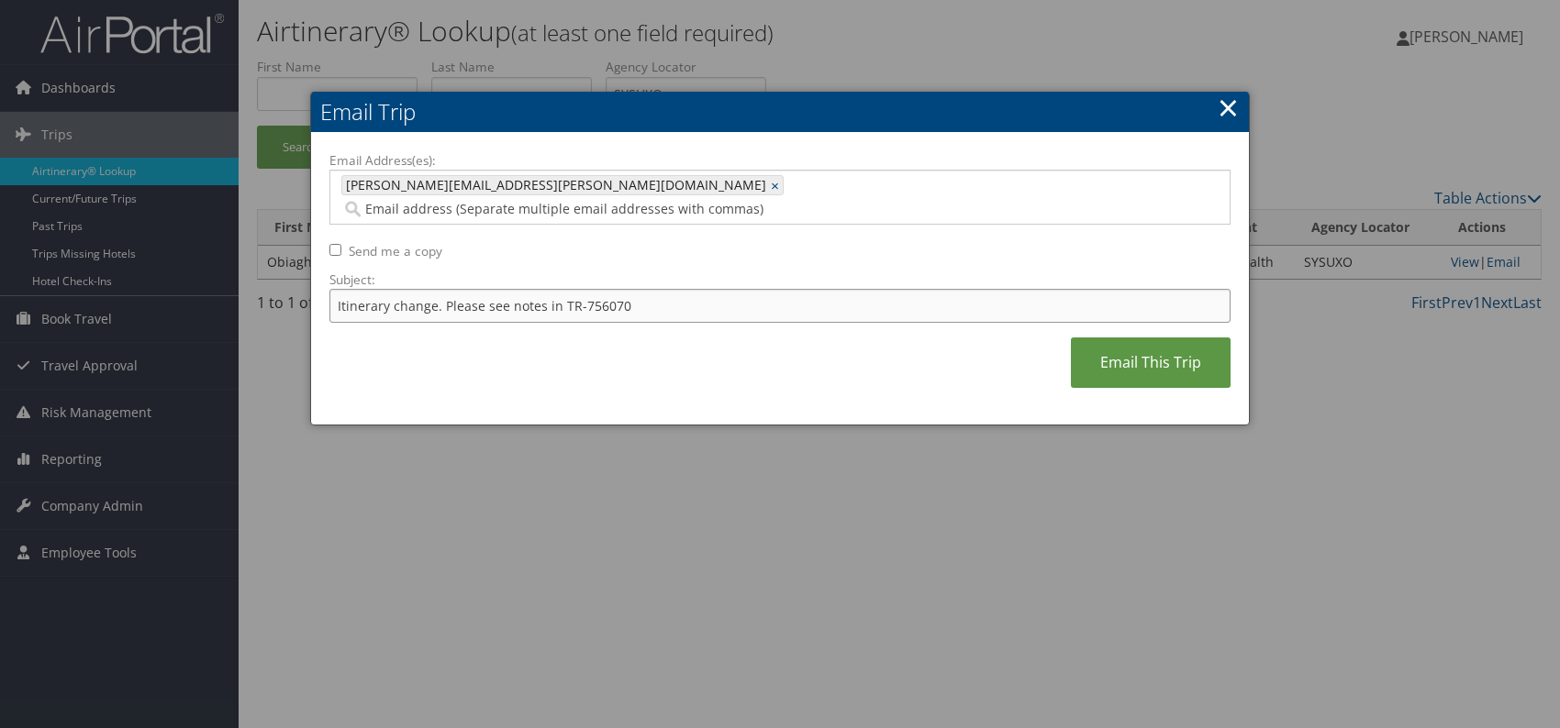
paste input "72"
type input "Itinerary change. Please see notes in TR-757270"
click at [717, 351] on div "Email Address(es): rachelle.agenor@comphealth.com rachelle.agenor@comphealth.co…" at bounding box center [779, 279] width 901 height 256
click at [1145, 351] on link "Email This Trip" at bounding box center [1151, 363] width 160 height 50
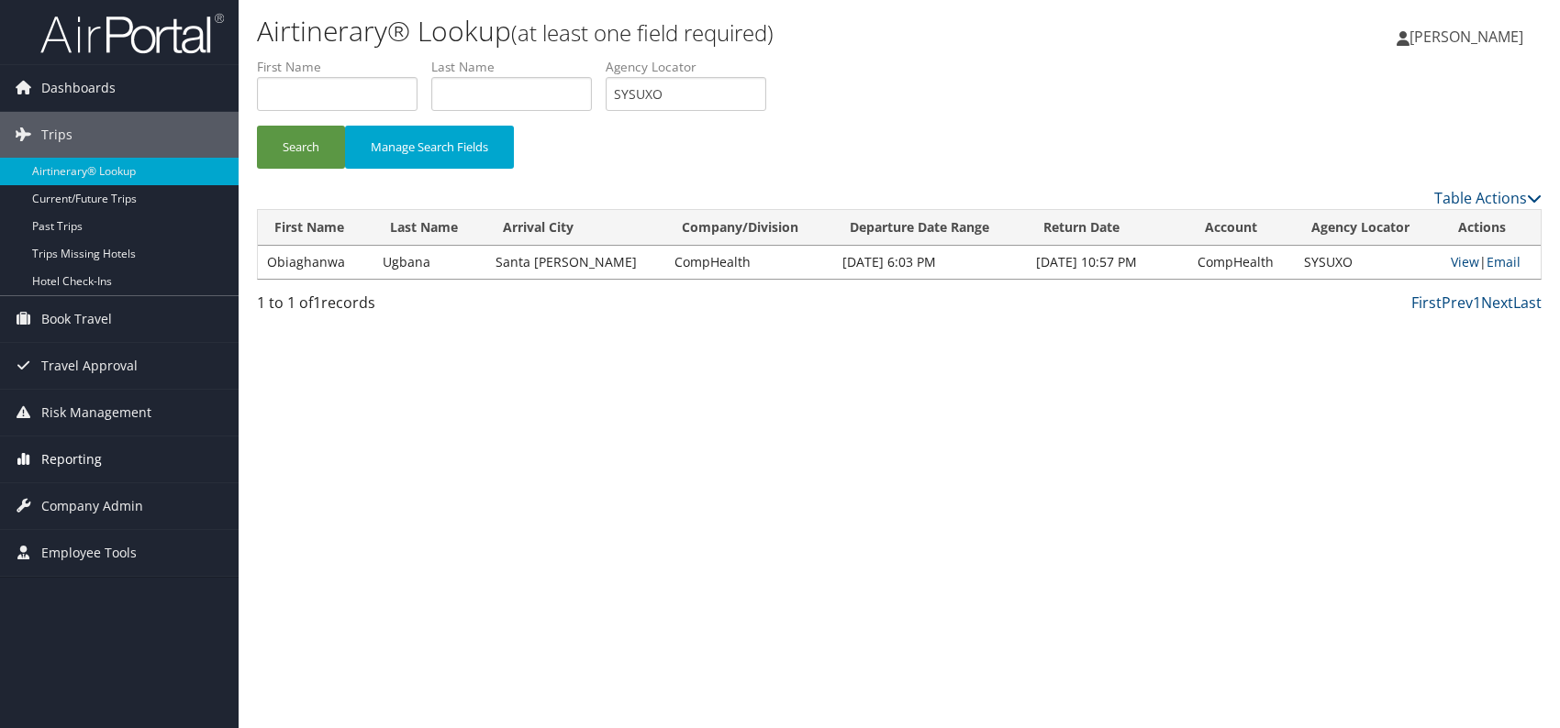
click at [60, 452] on span "Reporting" at bounding box center [71, 460] width 61 height 46
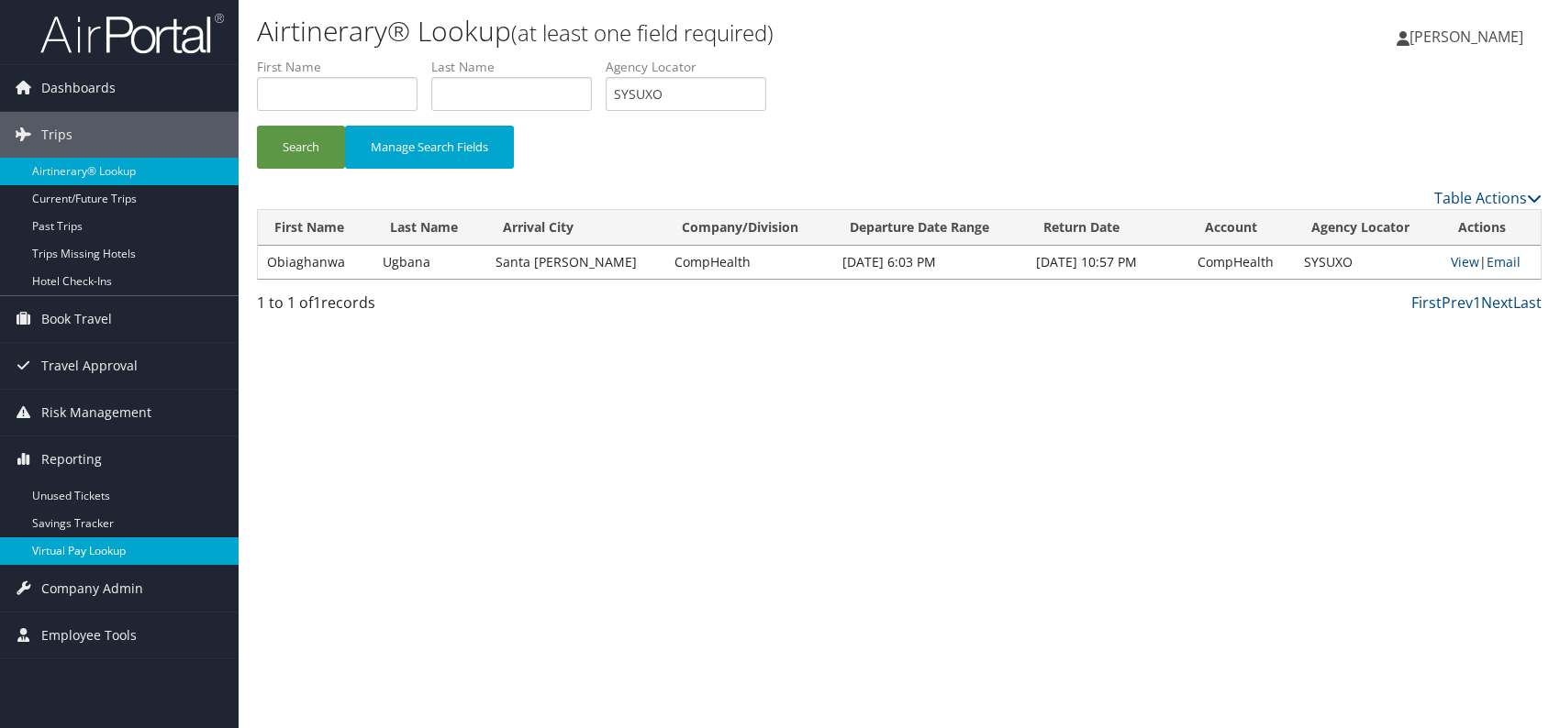
click at [85, 544] on link "Virtual Pay Lookup" at bounding box center [119, 552] width 239 height 28
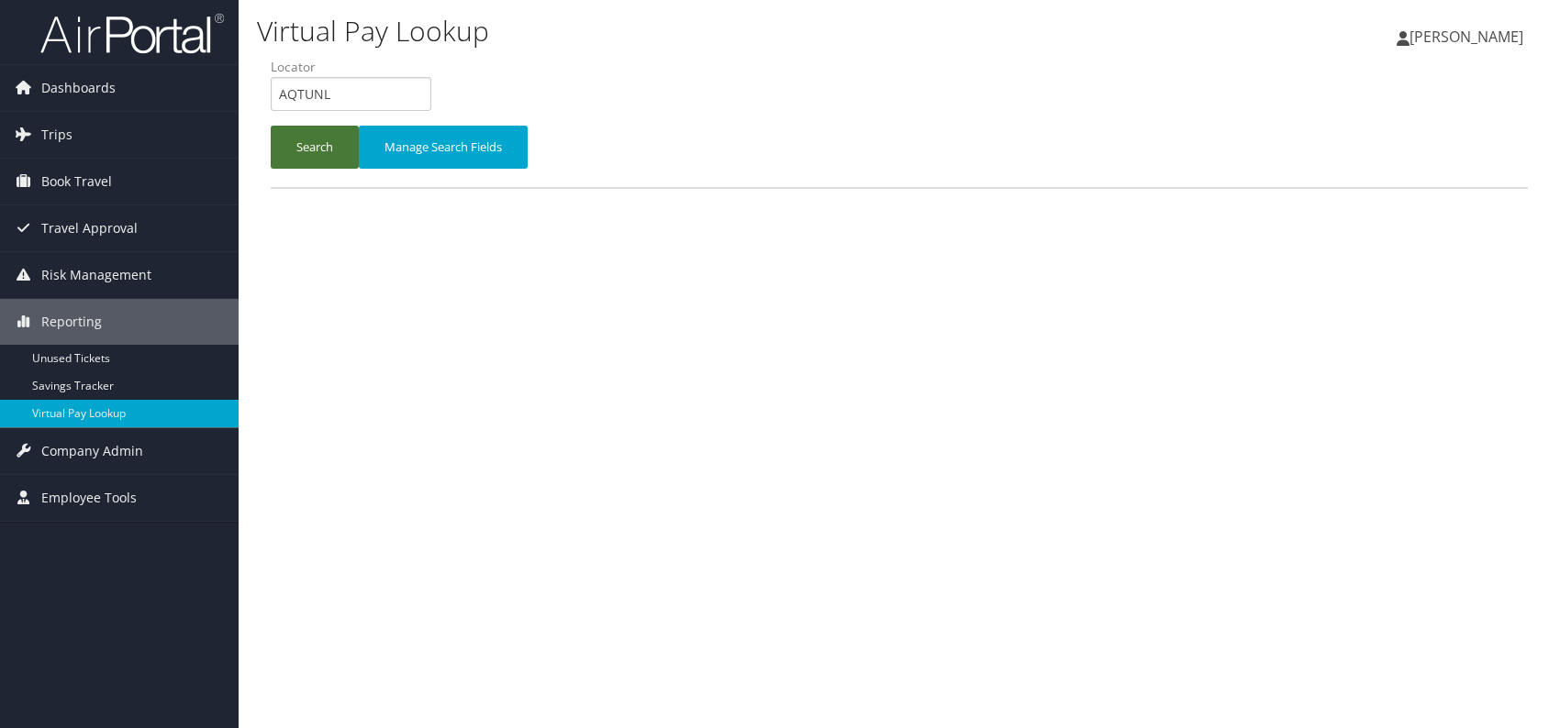
type input "AQTUNL"
click at [319, 154] on button "Search" at bounding box center [315, 147] width 88 height 43
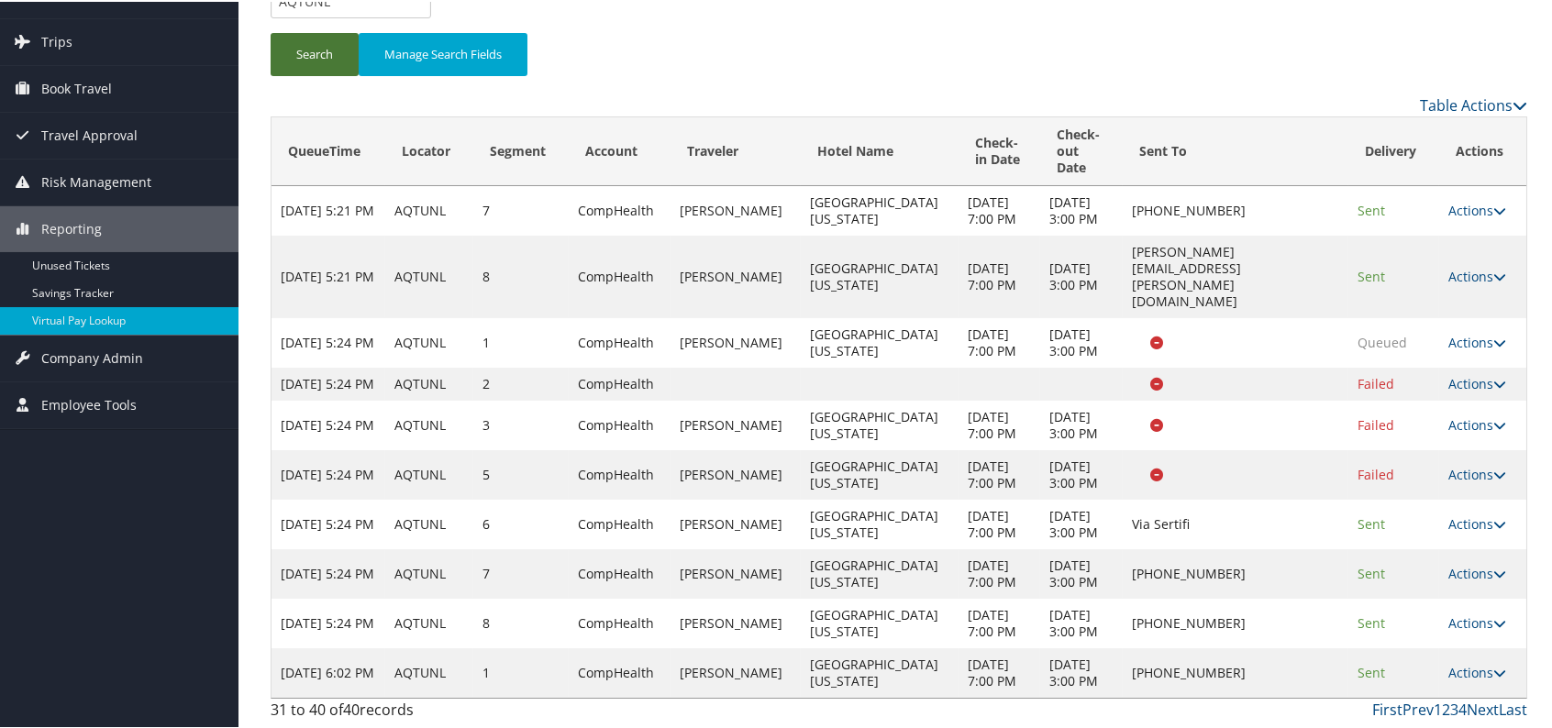
scroll to position [226, 0]
drag, startPoint x: 1486, startPoint y: 403, endPoint x: 1474, endPoint y: 403, distance: 11.9
click at [1494, 467] on icon at bounding box center [1500, 473] width 13 height 13
click at [1494, 417] on icon at bounding box center [1500, 423] width 13 height 13
click at [1479, 506] on link "Logs" at bounding box center [1480, 521] width 83 height 31
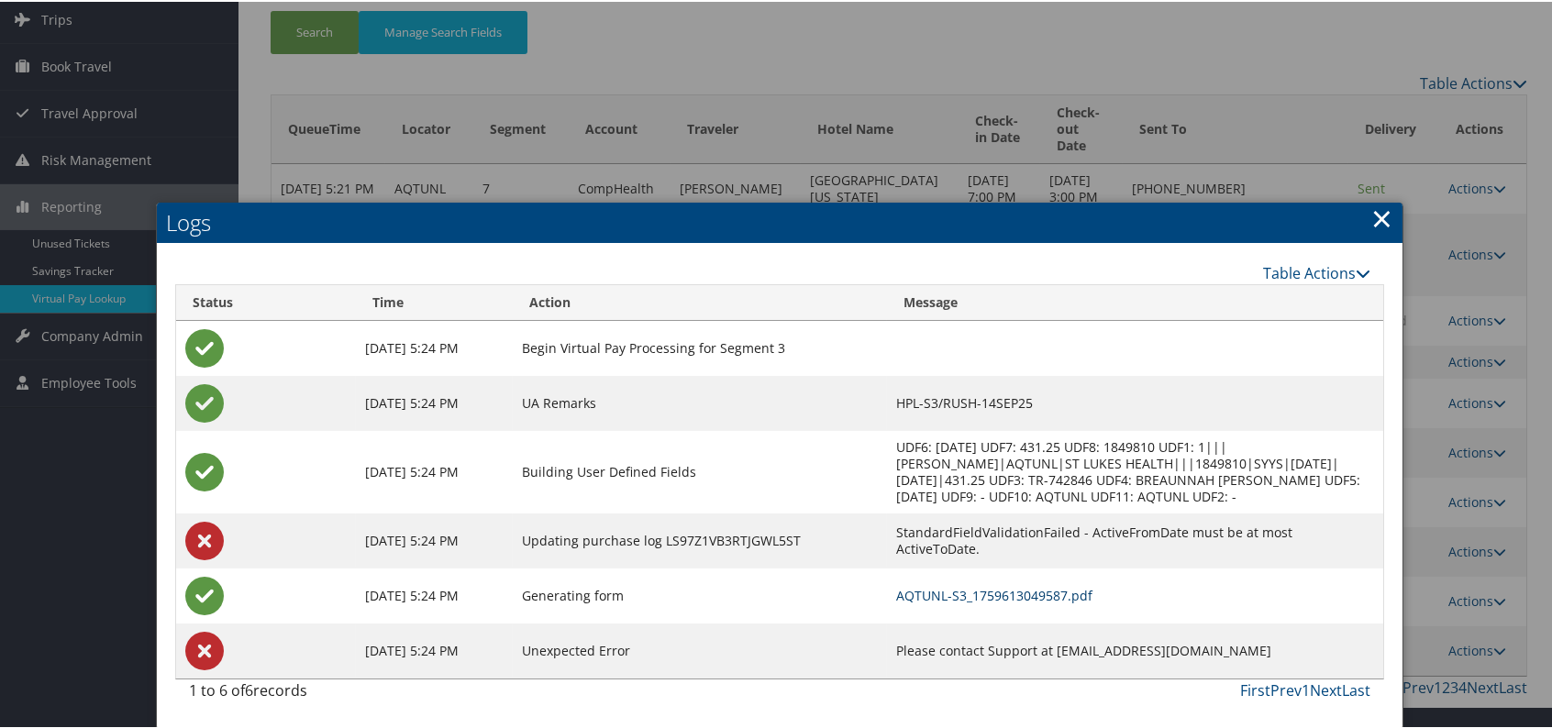
click at [1051, 585] on link "AQTUNL-S3_1759613049587.pdf" at bounding box center [994, 593] width 196 height 17
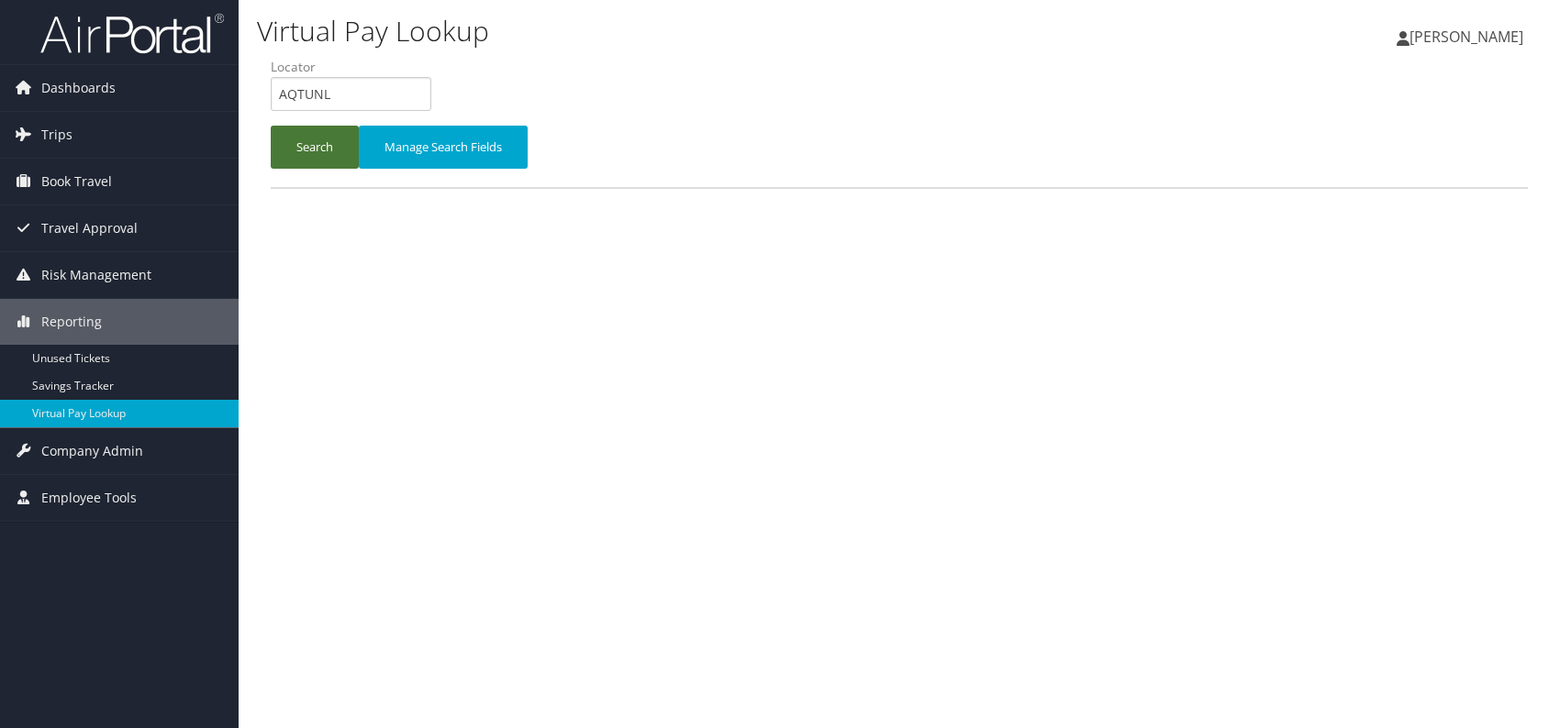
click at [300, 142] on button "Search" at bounding box center [315, 147] width 88 height 43
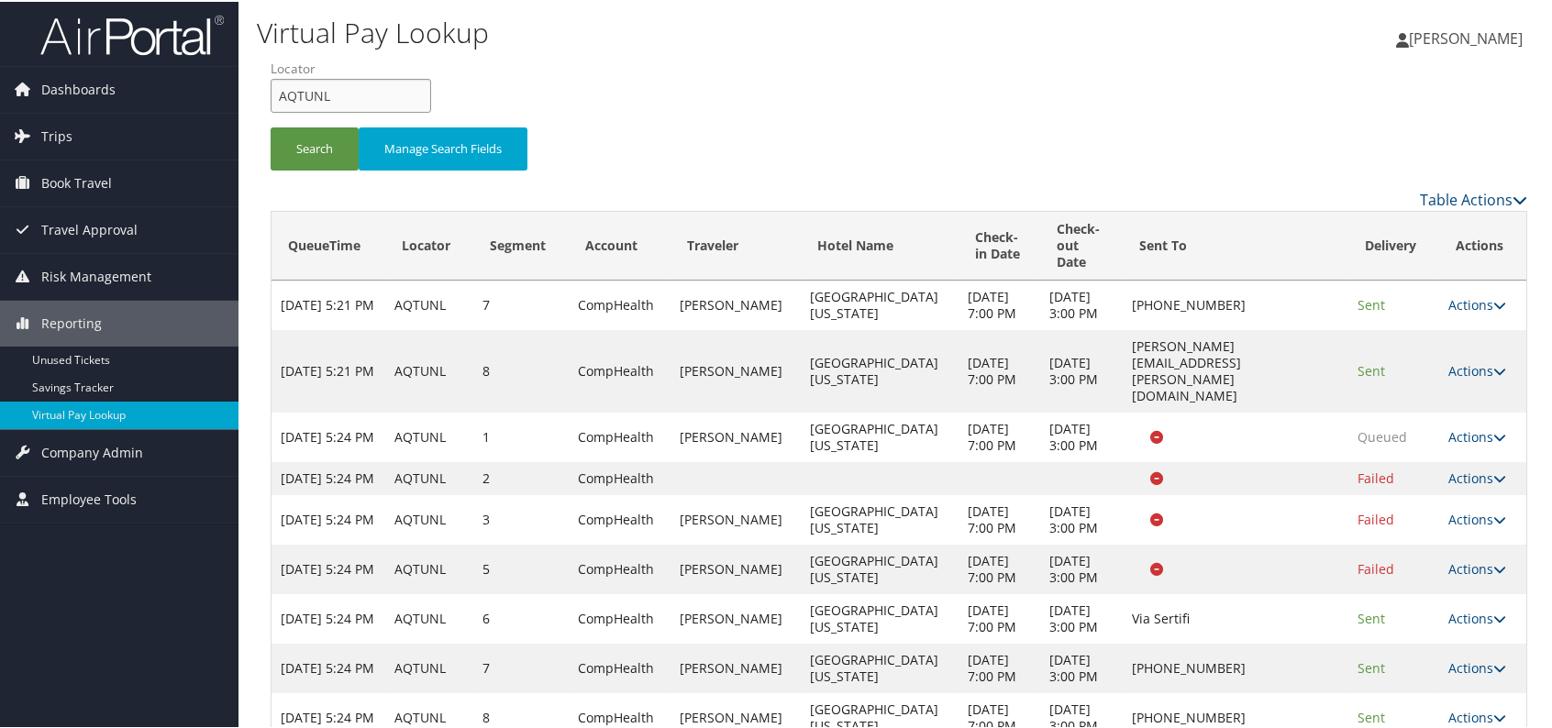
drag, startPoint x: 299, startPoint y: 98, endPoint x: 273, endPoint y: 102, distance: 26.0
click at [274, 100] on input "AQTUNL" at bounding box center [351, 94] width 161 height 34
paste input "YETYSH"
click at [309, 88] on input "YETYSH" at bounding box center [351, 94] width 161 height 34
type input "YETYSH"
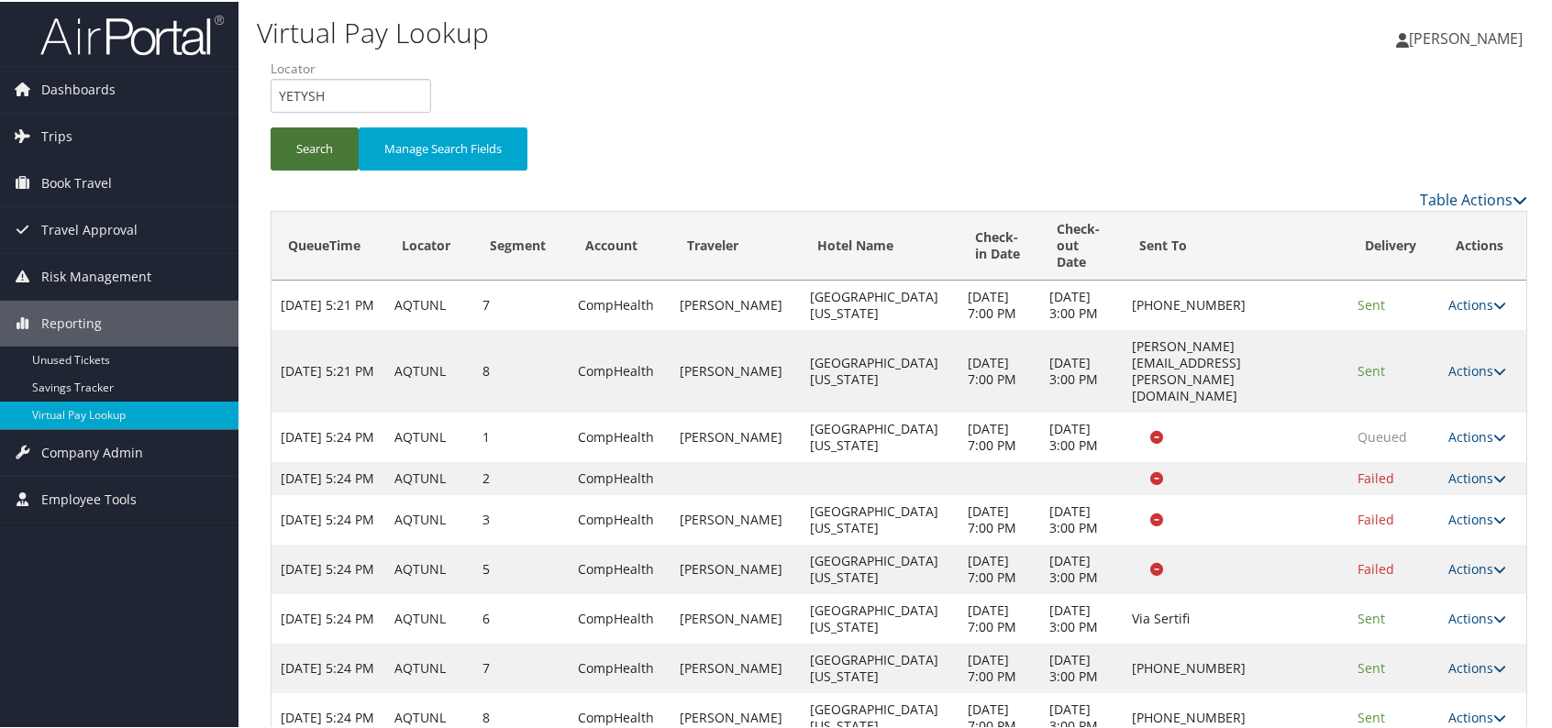
click at [312, 136] on button "Search" at bounding box center [315, 147] width 88 height 43
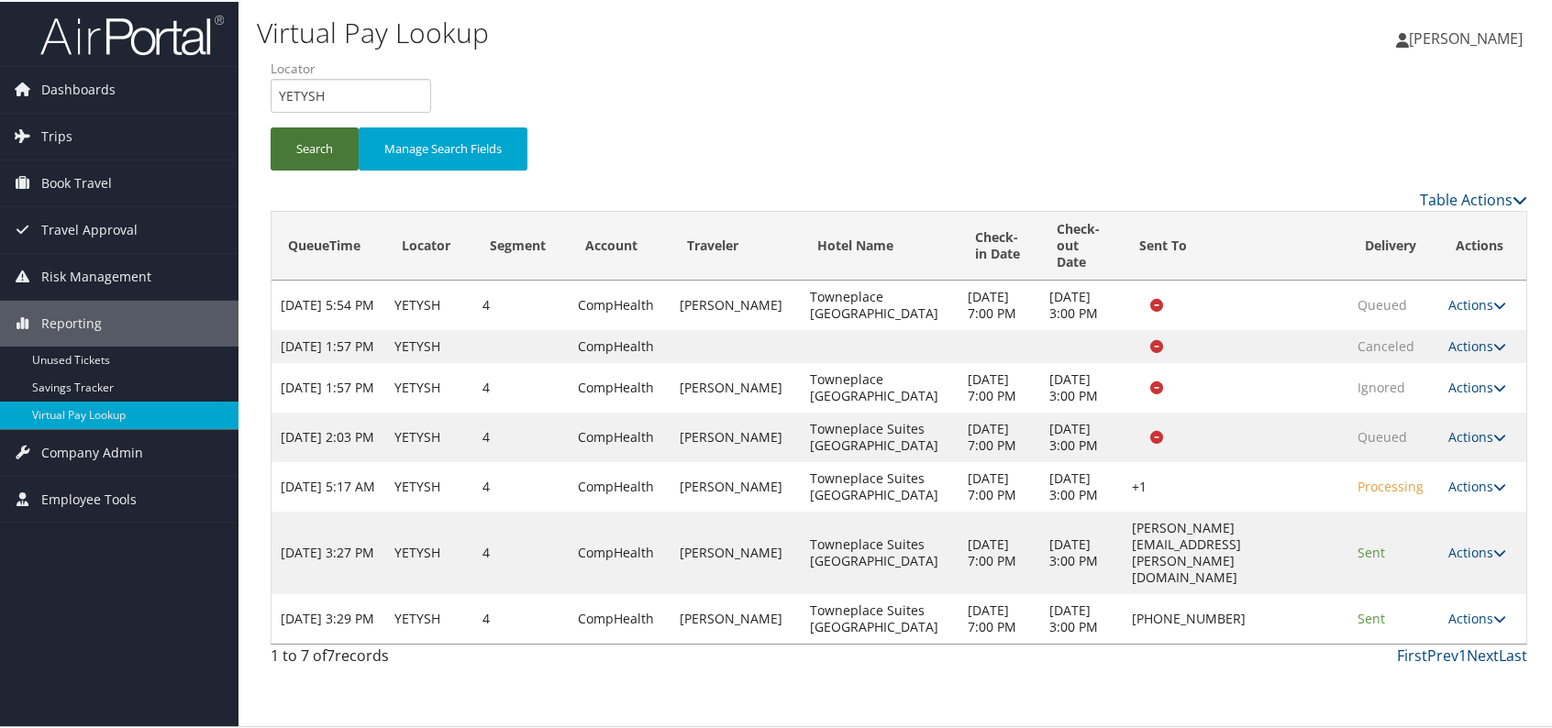
scroll to position [28, 0]
click at [1471, 626] on link "Actions" at bounding box center [1478, 616] width 58 height 17
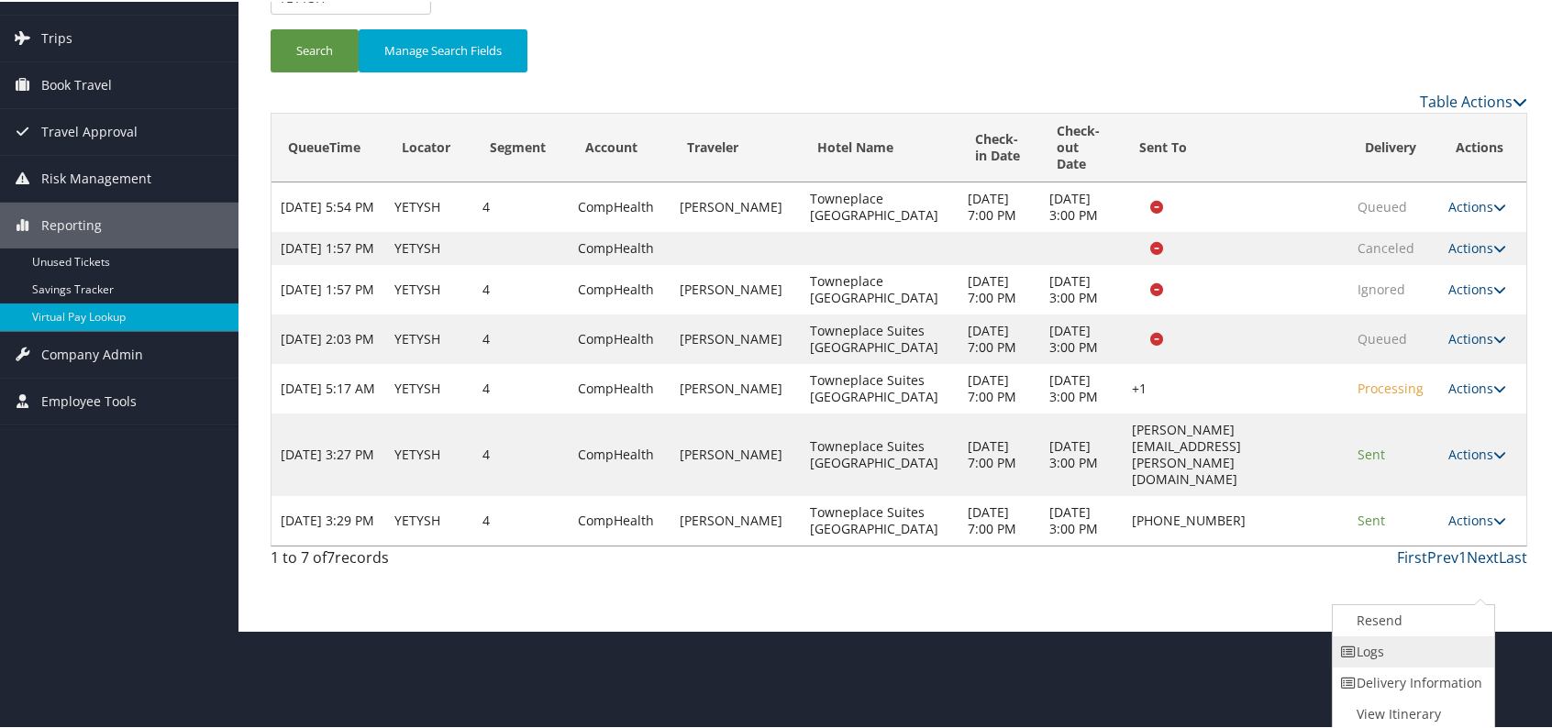
click at [1387, 651] on link "Logs" at bounding box center [1411, 650] width 157 height 31
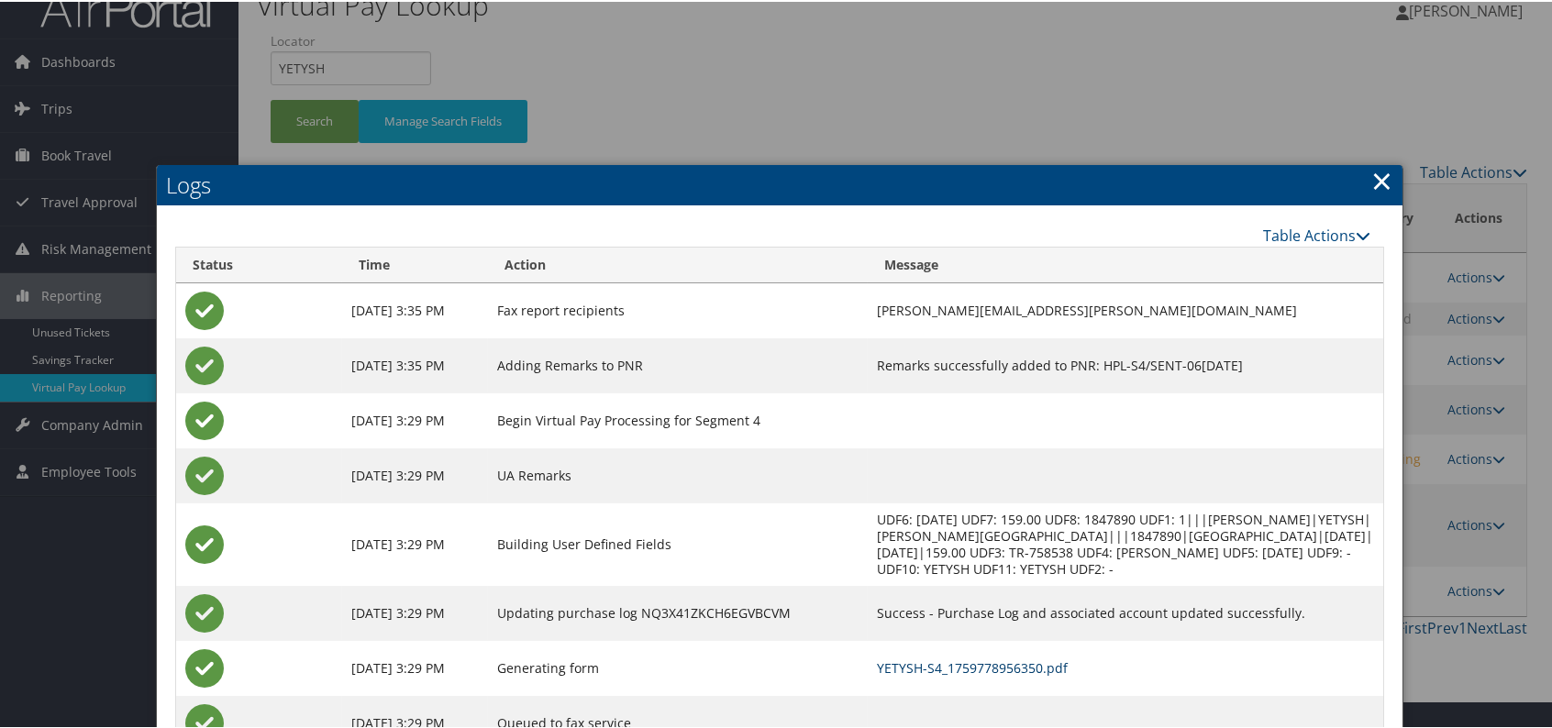
click at [982, 661] on link "YETYSH-S4_1759778956350.pdf" at bounding box center [972, 666] width 191 height 17
